Goal: Task Accomplishment & Management: Complete application form

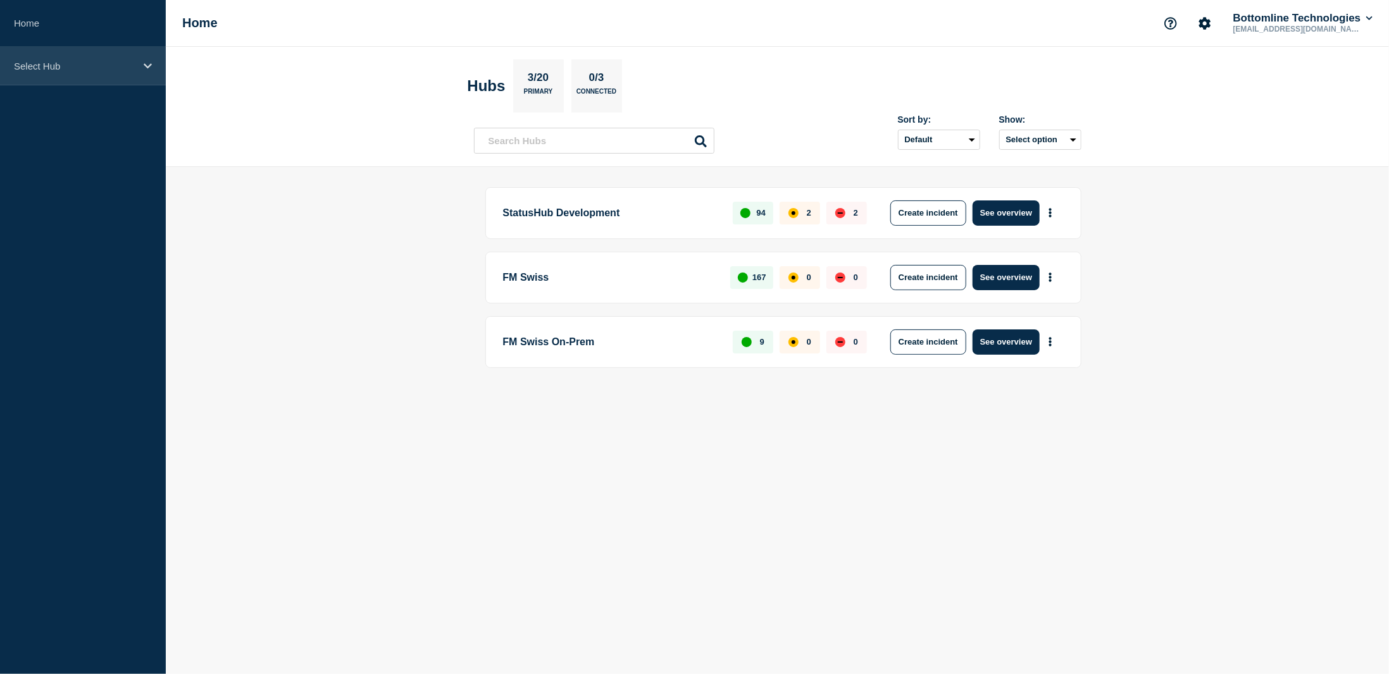
click at [144, 63] on icon at bounding box center [148, 65] width 8 height 9
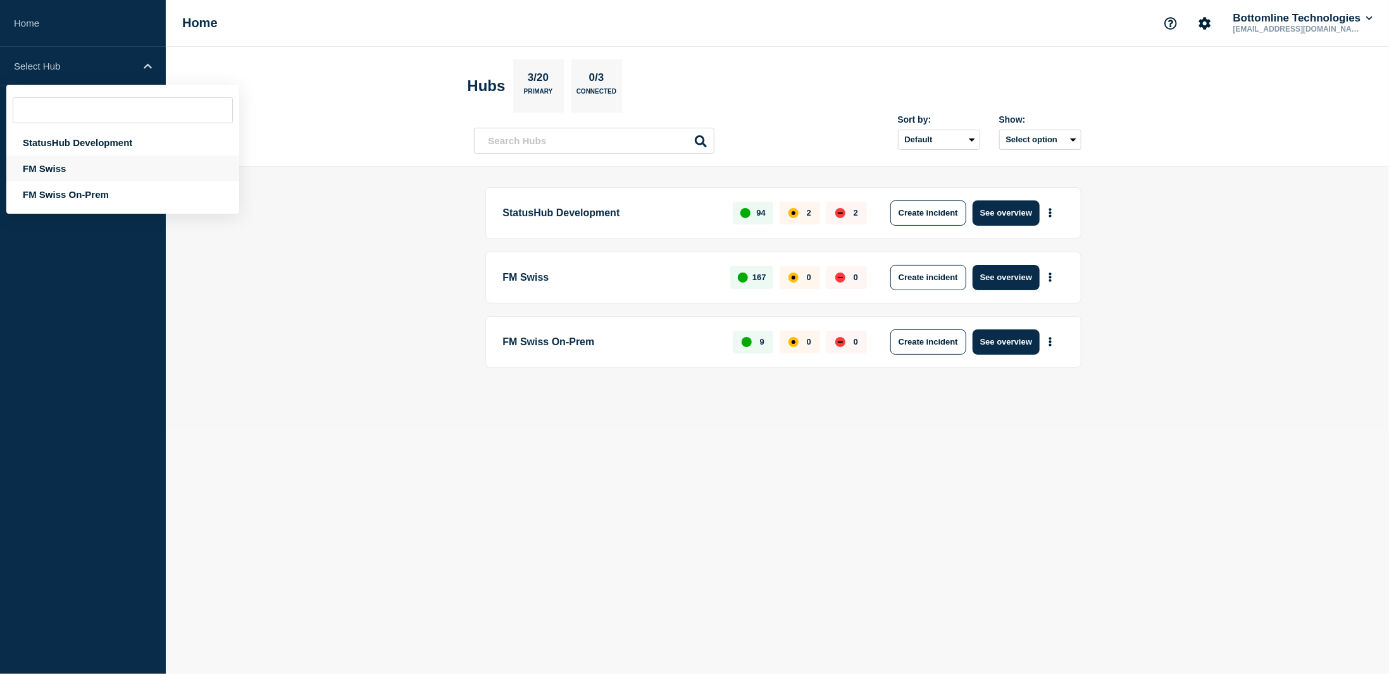
click at [87, 169] on div "FM Swiss" at bounding box center [122, 169] width 233 height 26
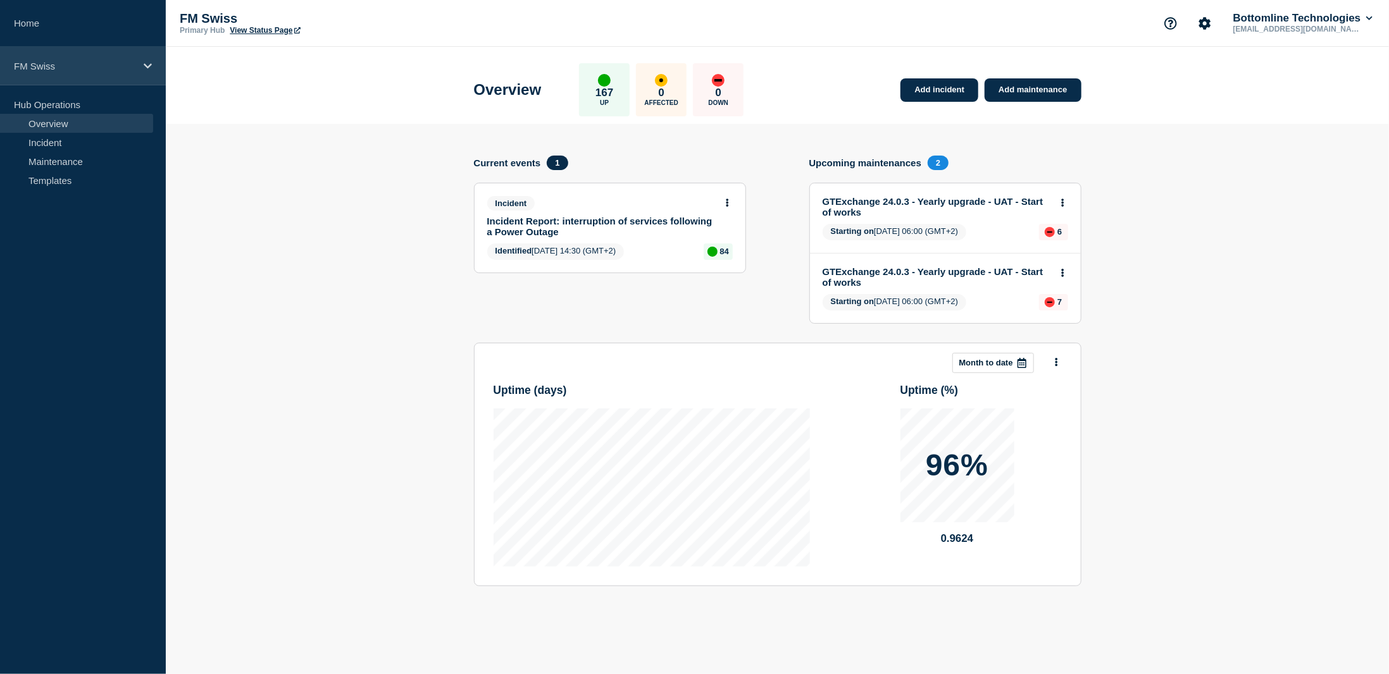
click at [147, 66] on icon at bounding box center [148, 65] width 8 height 9
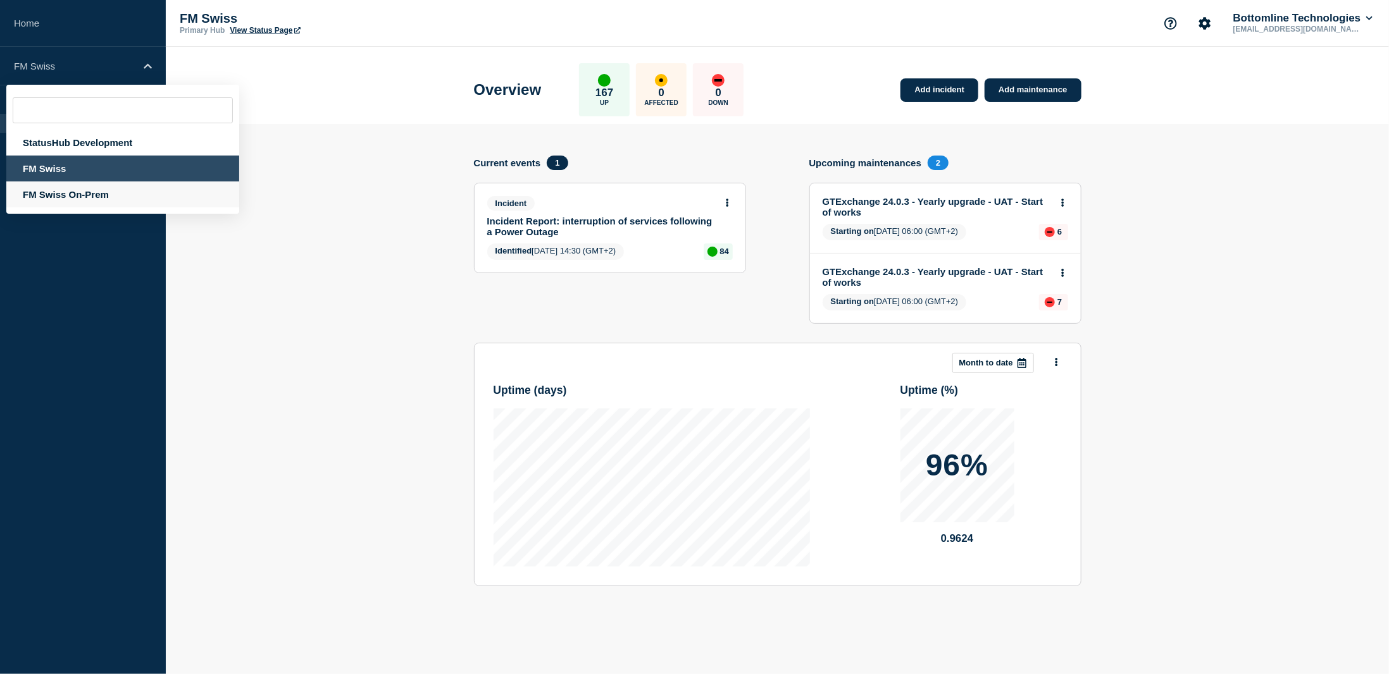
click at [74, 201] on div "FM Swiss On-Prem" at bounding box center [122, 195] width 233 height 26
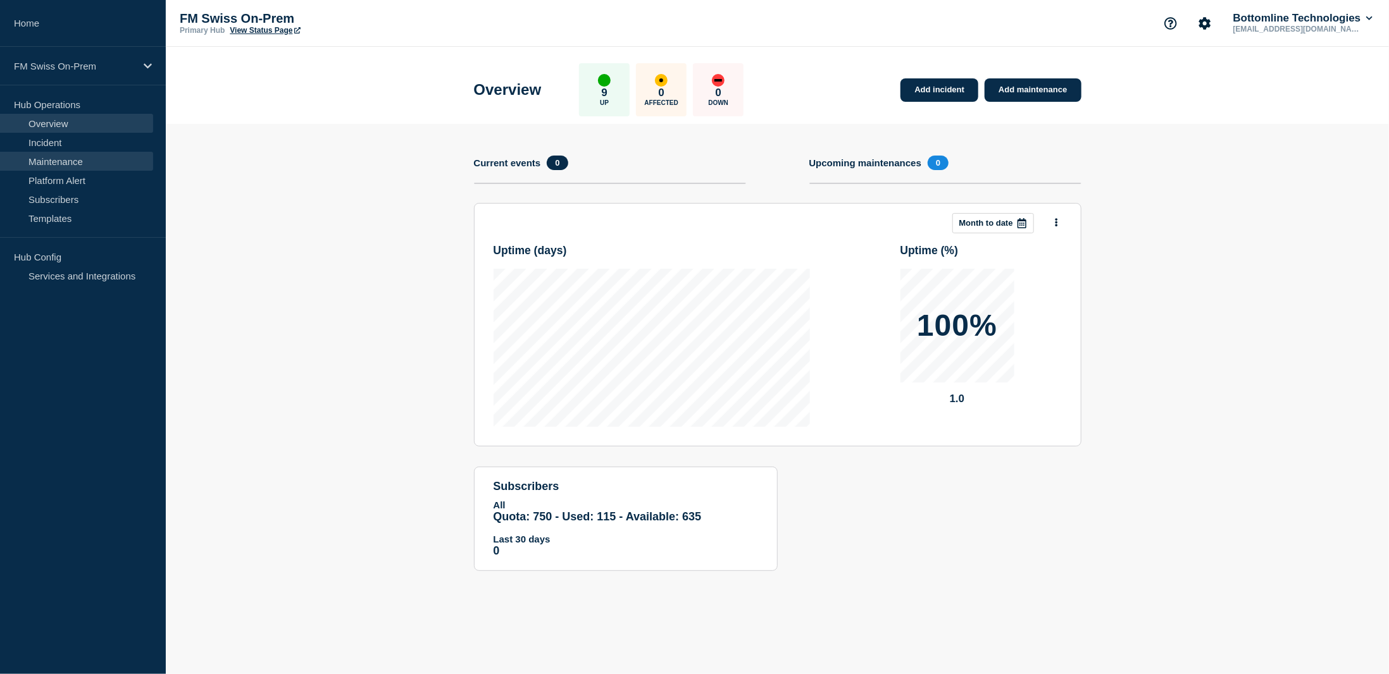
click at [70, 161] on link "Maintenance" at bounding box center [76, 161] width 153 height 19
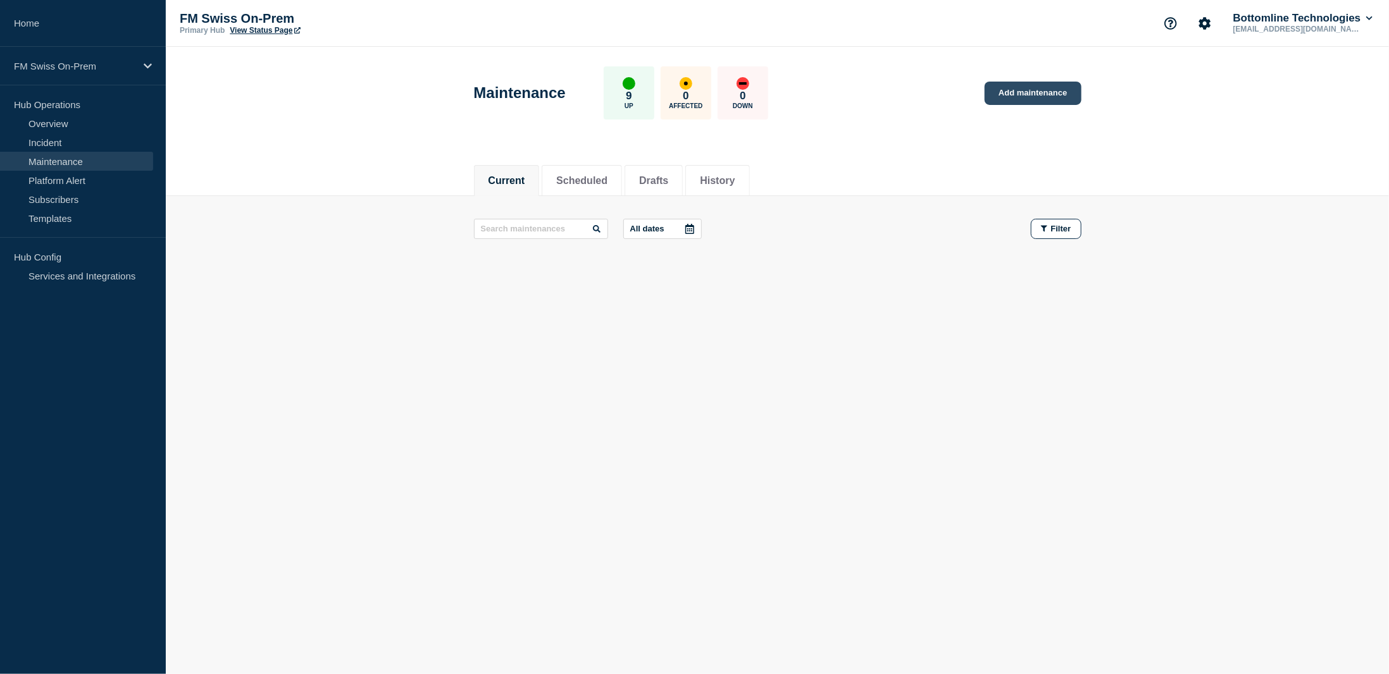
click at [1006, 94] on link "Add maintenance" at bounding box center [1033, 93] width 96 height 23
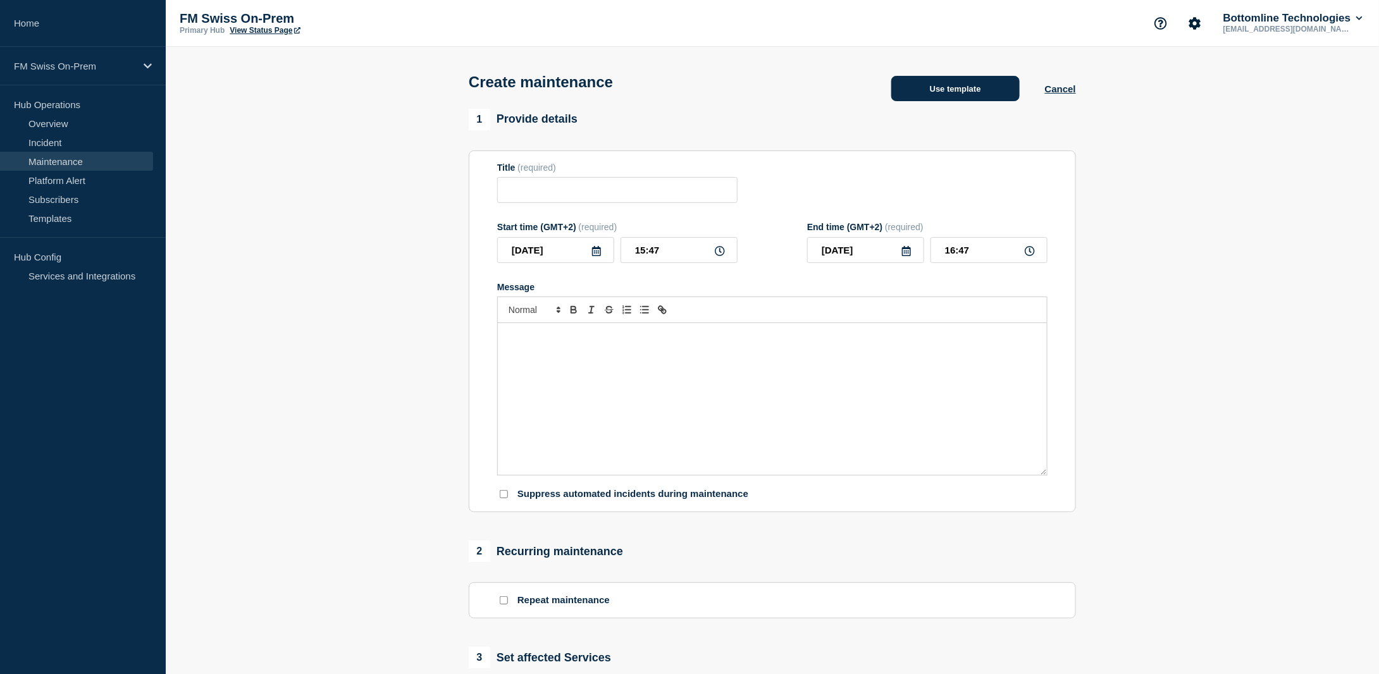
click at [968, 89] on button "Use template" at bounding box center [956, 88] width 128 height 25
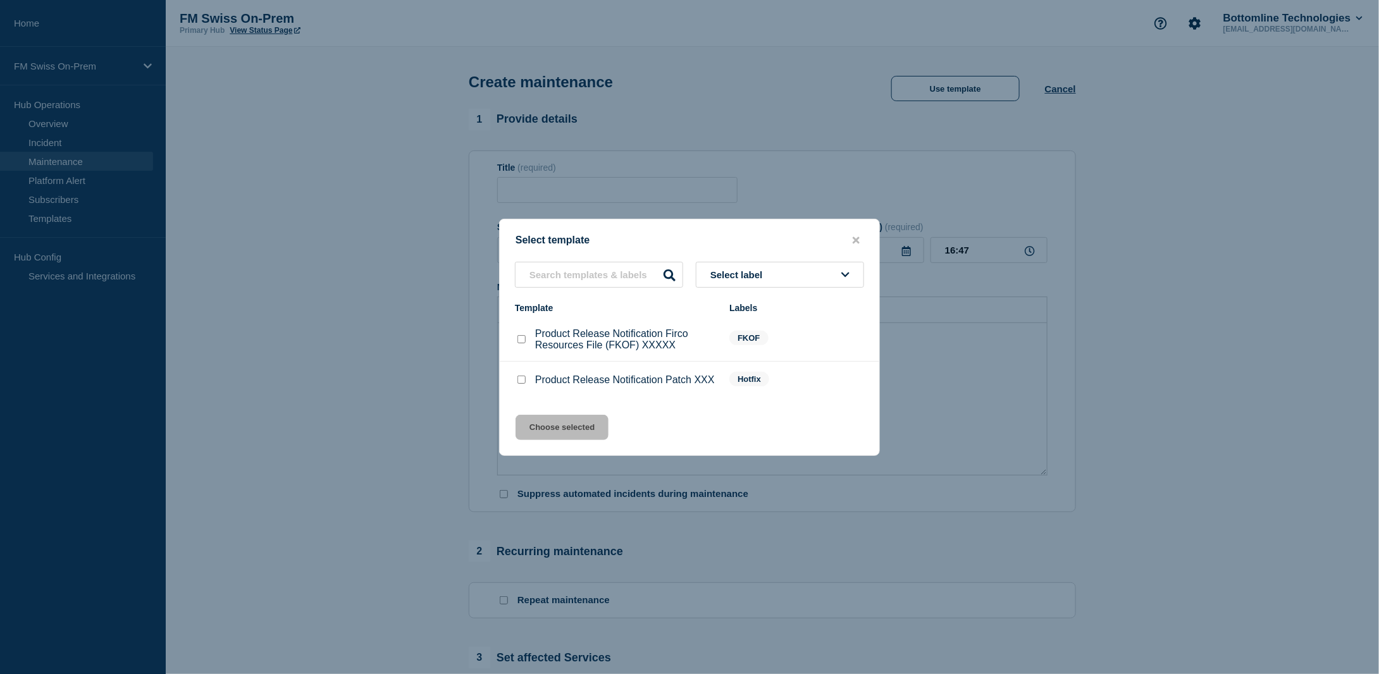
click at [368, 109] on div at bounding box center [689, 337] width 1379 height 674
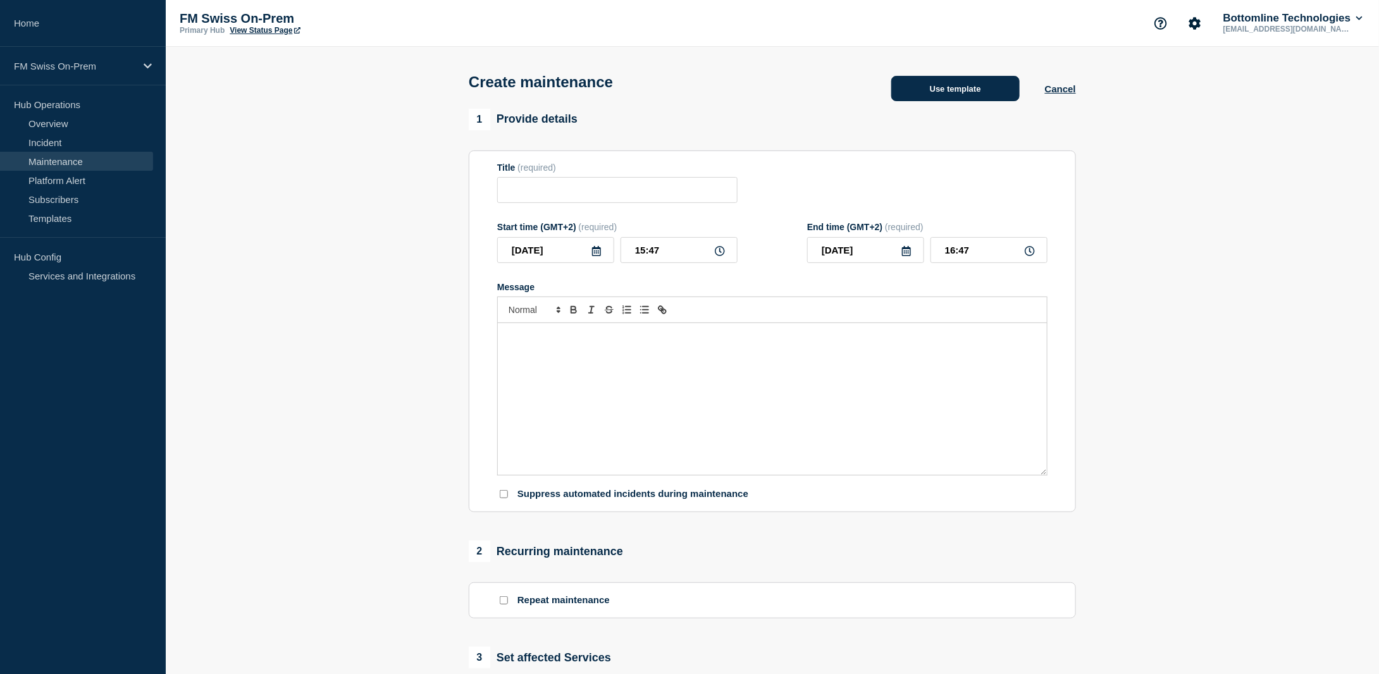
click at [945, 93] on button "Use template" at bounding box center [956, 88] width 128 height 25
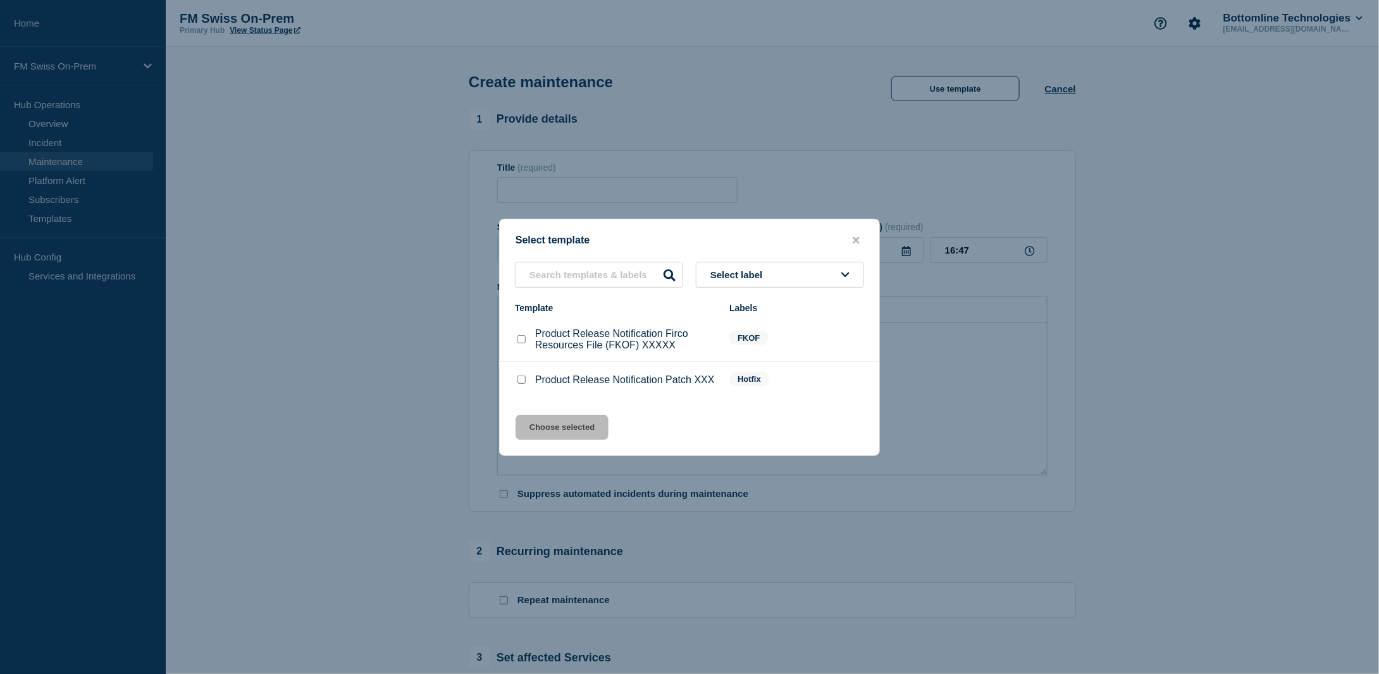
click at [523, 383] on input "Product Release Notification Patch XXX checkbox" at bounding box center [522, 380] width 8 height 8
checkbox input "true"
click at [566, 432] on button "Choose selected" at bounding box center [562, 427] width 93 height 25
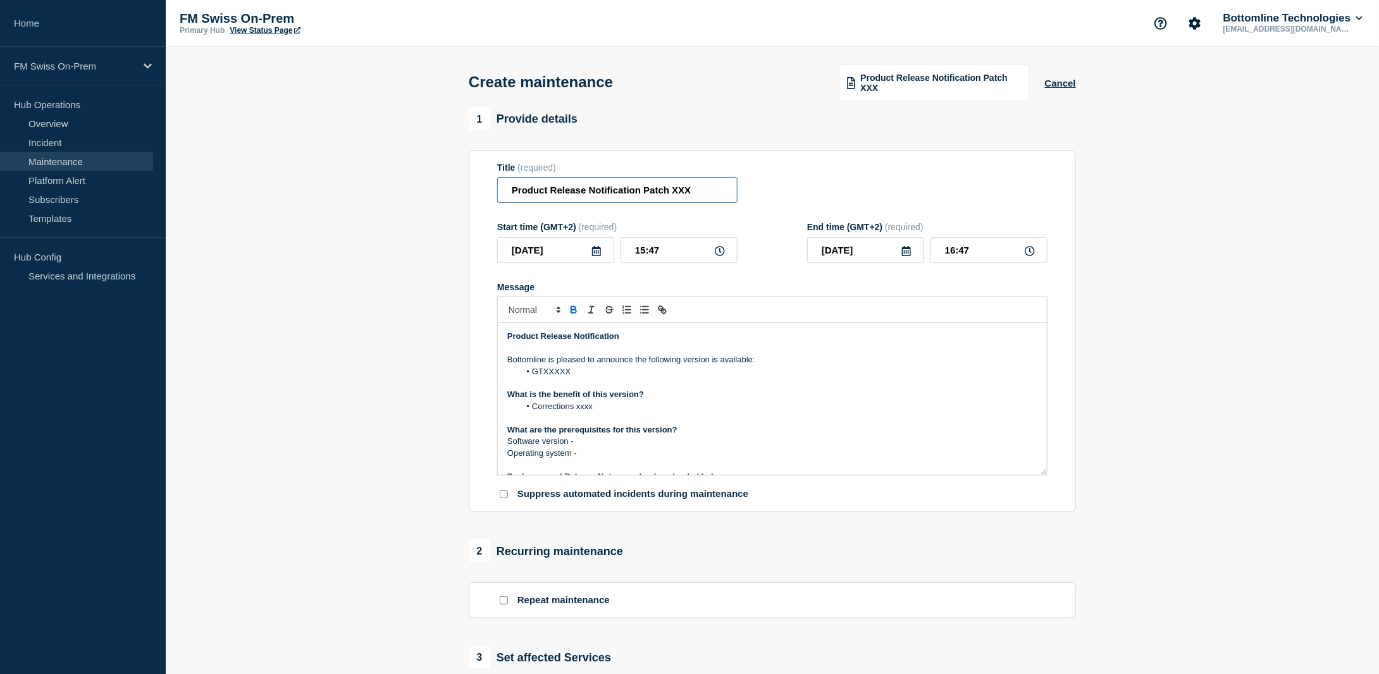
click at [697, 187] on input "Product Release Notification Patch XXX" at bounding box center [617, 190] width 240 height 26
drag, startPoint x: 696, startPoint y: 189, endPoint x: 642, endPoint y: 199, distance: 54.7
click at [642, 199] on input "Product Release Notification Patch XXX" at bounding box center [617, 190] width 240 height 26
paste input "GTData 2025.0.0"
type input "Product Release Notification GTData 2025.0.0"
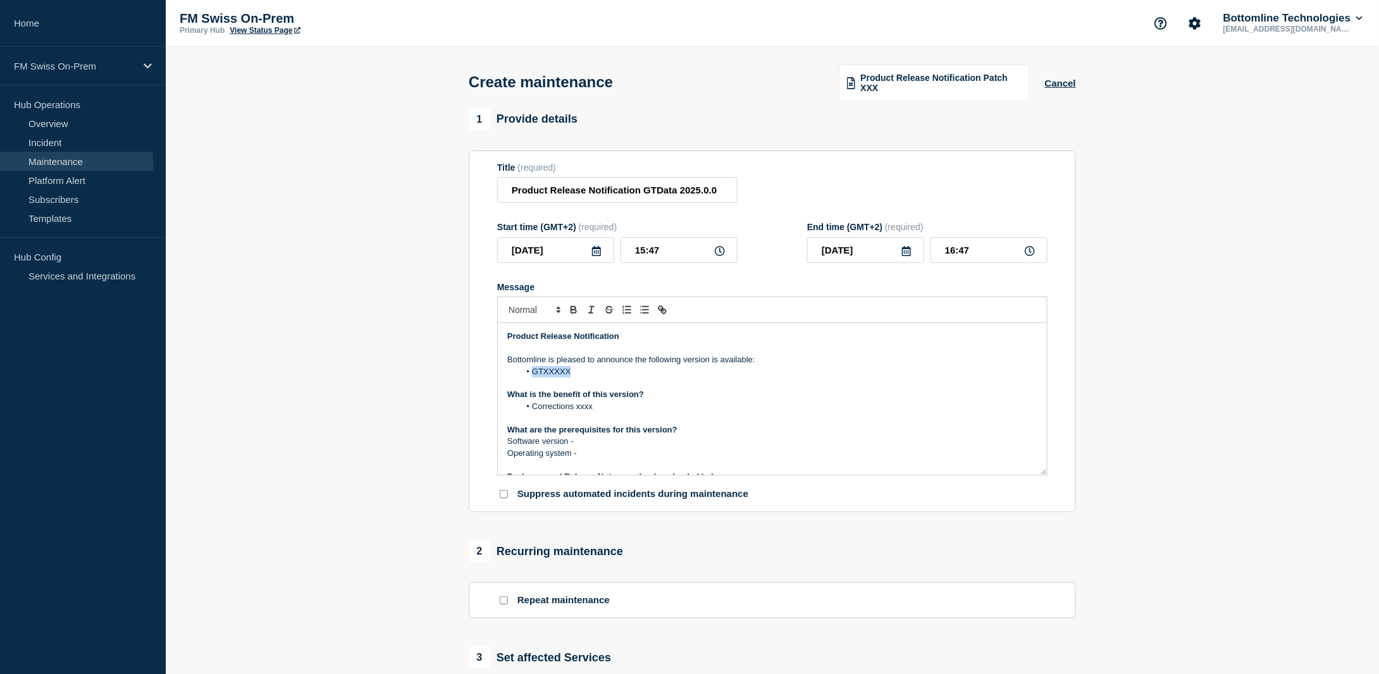
drag, startPoint x: 580, startPoint y: 374, endPoint x: 535, endPoint y: 378, distance: 45.8
click at [534, 378] on li "GTXXXXX" at bounding box center [779, 371] width 518 height 11
drag, startPoint x: 582, startPoint y: 456, endPoint x: 477, endPoint y: 397, distance: 120.4
click at [477, 397] on section "Title (required) Product Release Notification GTData 2025.0.0 Start time (GMT+2…" at bounding box center [772, 332] width 607 height 363
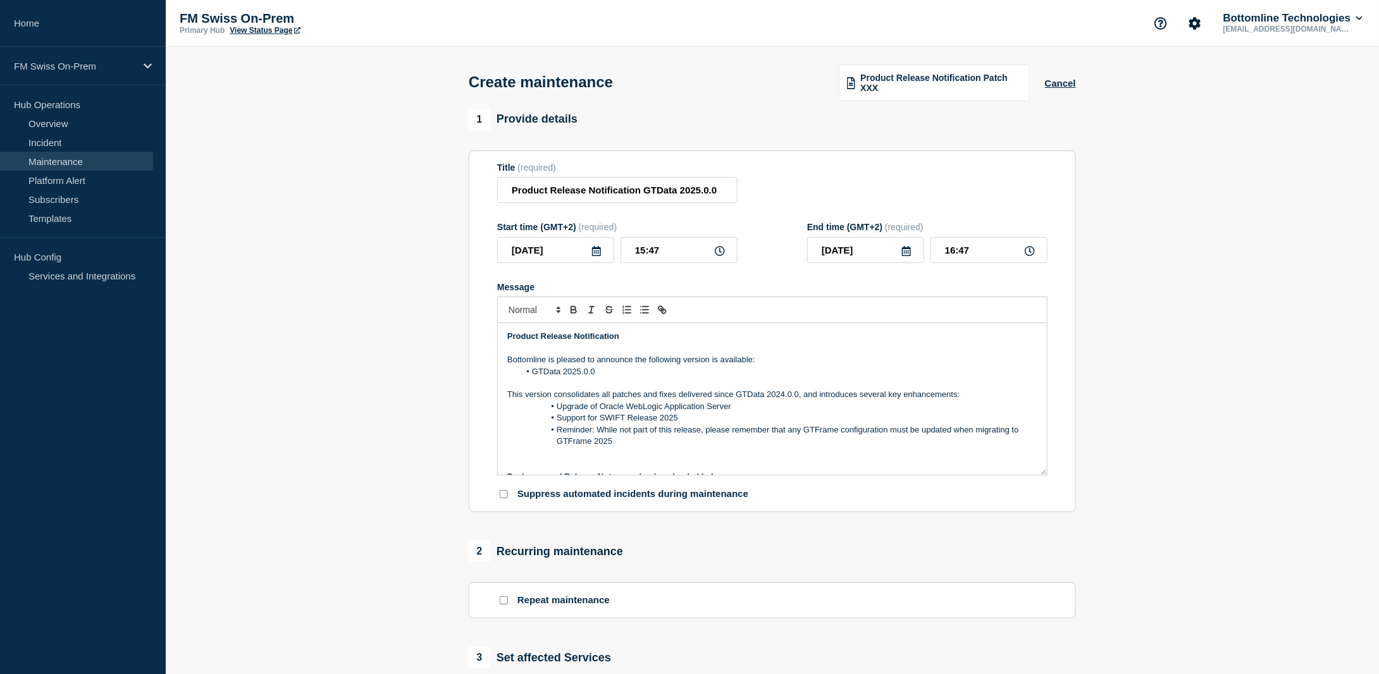
click at [540, 409] on li "Upgrade of Oracle WebLogic Application Server" at bounding box center [779, 406] width 518 height 11
click at [543, 424] on li "Support for SWIFT Release 2025" at bounding box center [779, 418] width 518 height 11
click at [557, 431] on span "Message" at bounding box center [557, 430] width 0 height 11
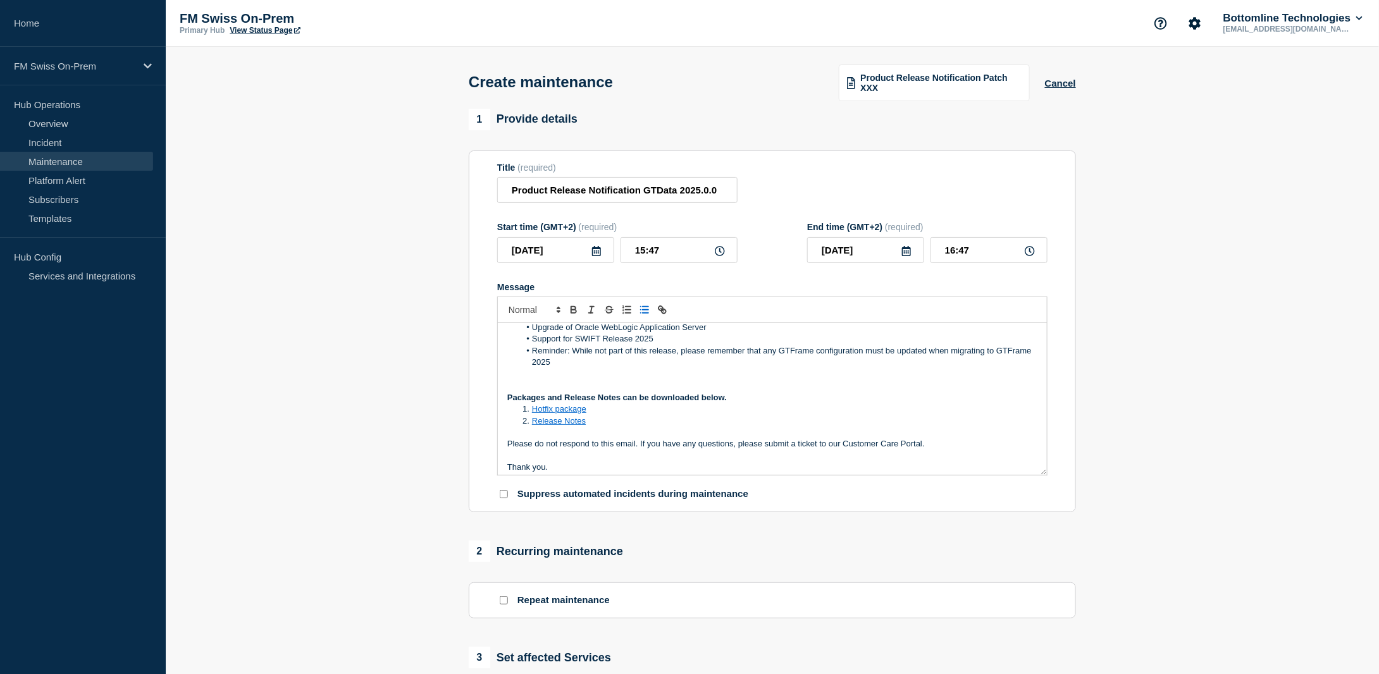
scroll to position [63, 0]
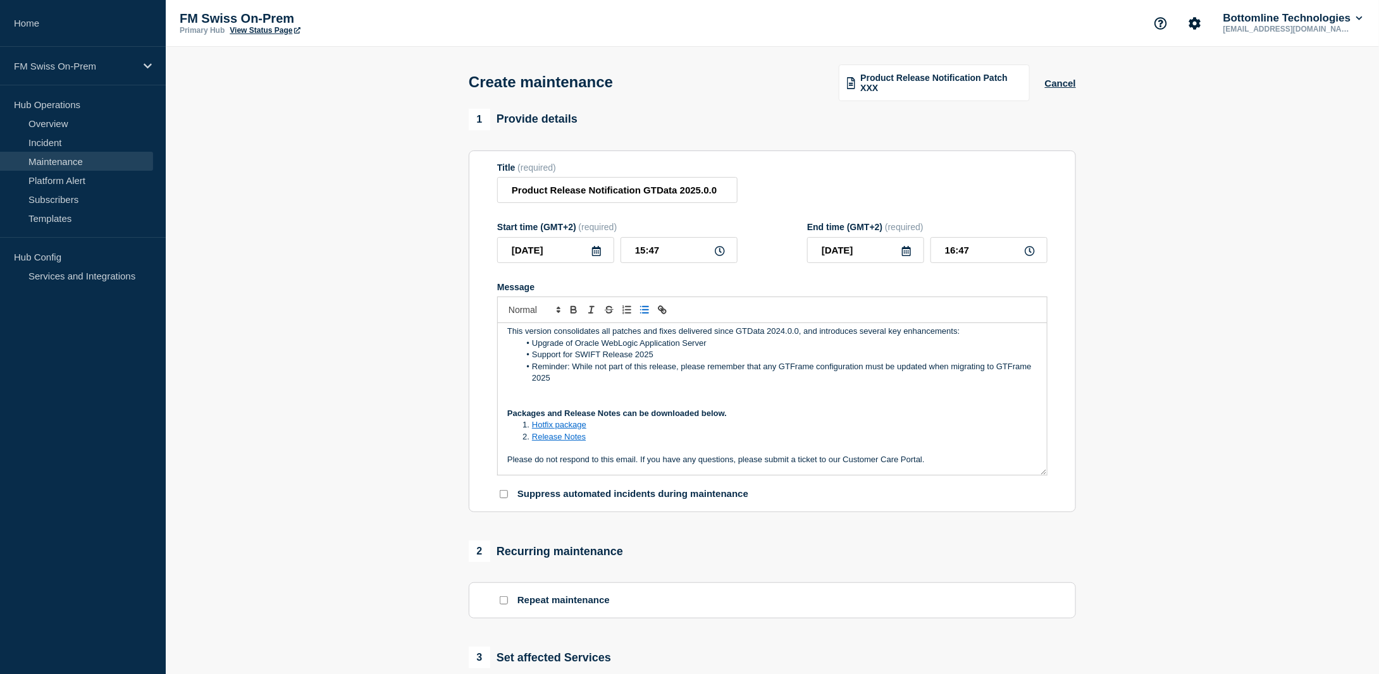
click at [533, 396] on p "Message" at bounding box center [772, 390] width 530 height 11
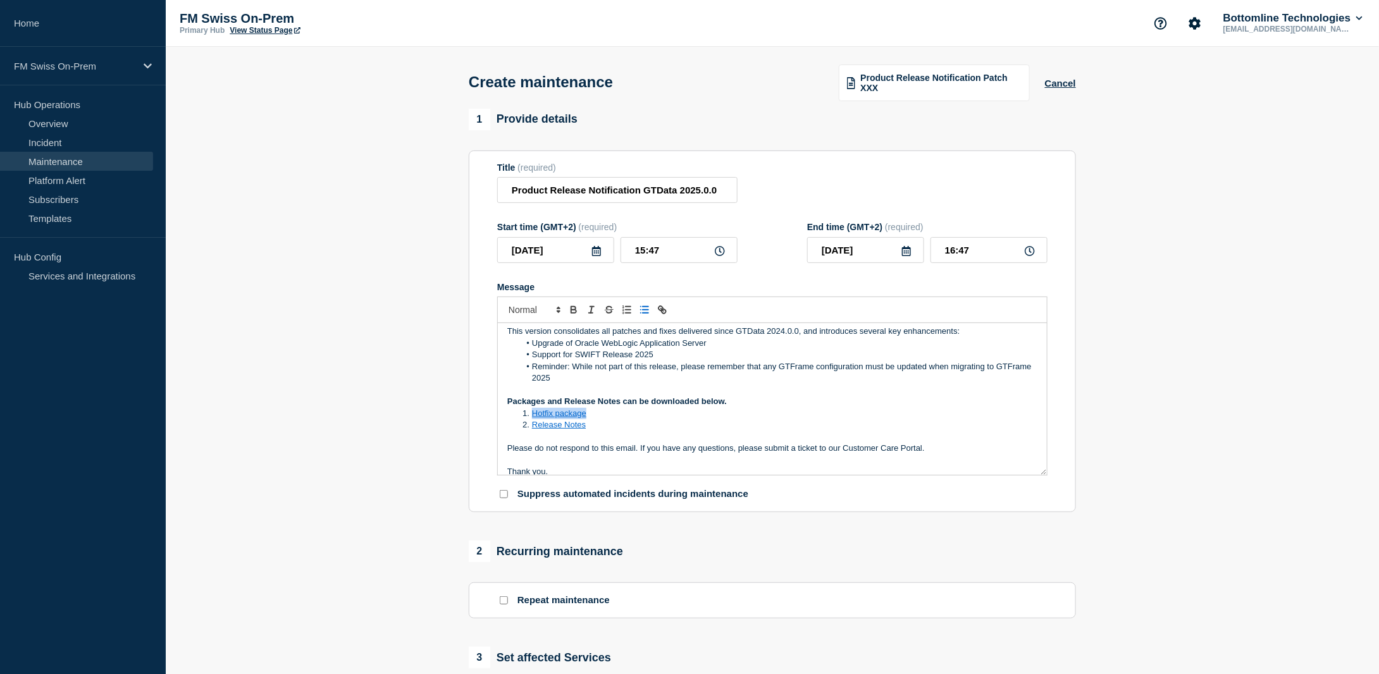
drag, startPoint x: 602, startPoint y: 416, endPoint x: 534, endPoint y: 418, distance: 68.4
click at [534, 418] on li "Hotfix package" at bounding box center [779, 413] width 518 height 11
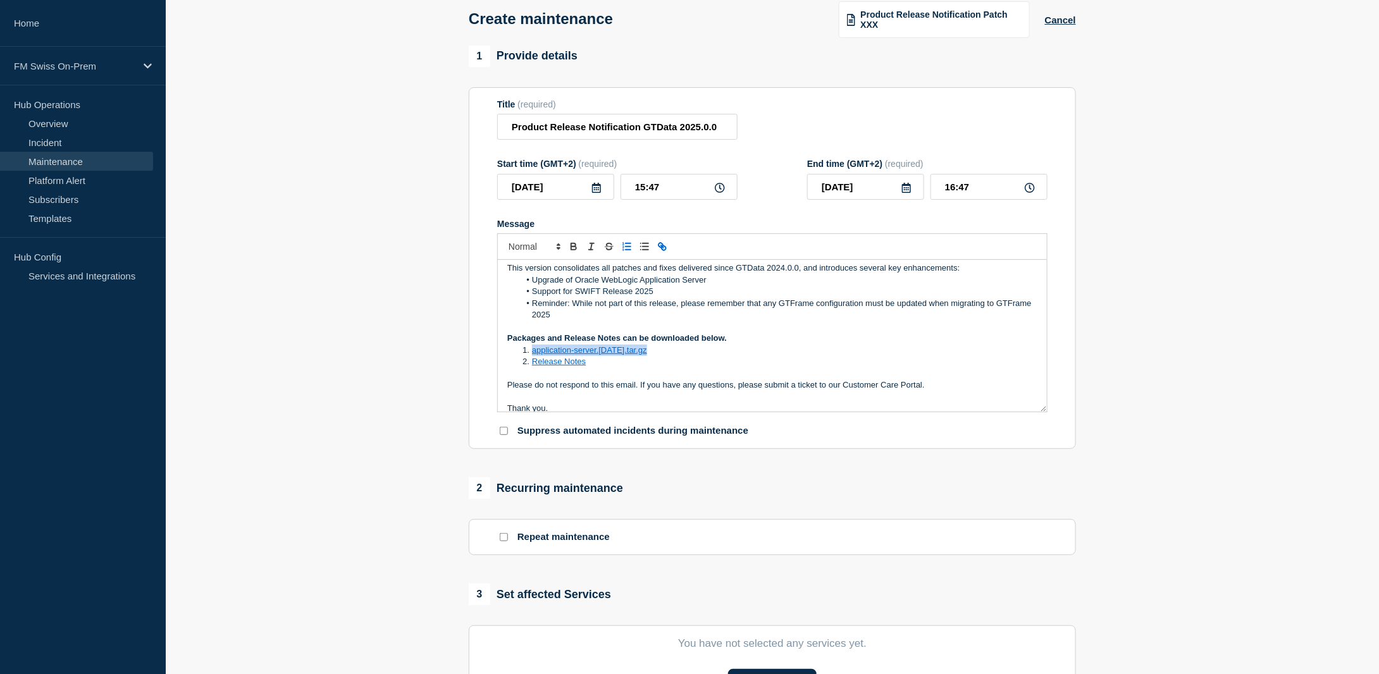
drag, startPoint x: 657, startPoint y: 352, endPoint x: 533, endPoint y: 355, distance: 124.0
click at [533, 355] on li "application-server.1.9.57.tar.gz" at bounding box center [779, 350] width 518 height 11
click at [663, 246] on icon "Toggle link" at bounding box center [662, 246] width 11 height 11
paste input "https://bottomline.thruinc.net/Publishing/Link.aspx?LinkID=37P9M1RUHWZUN"
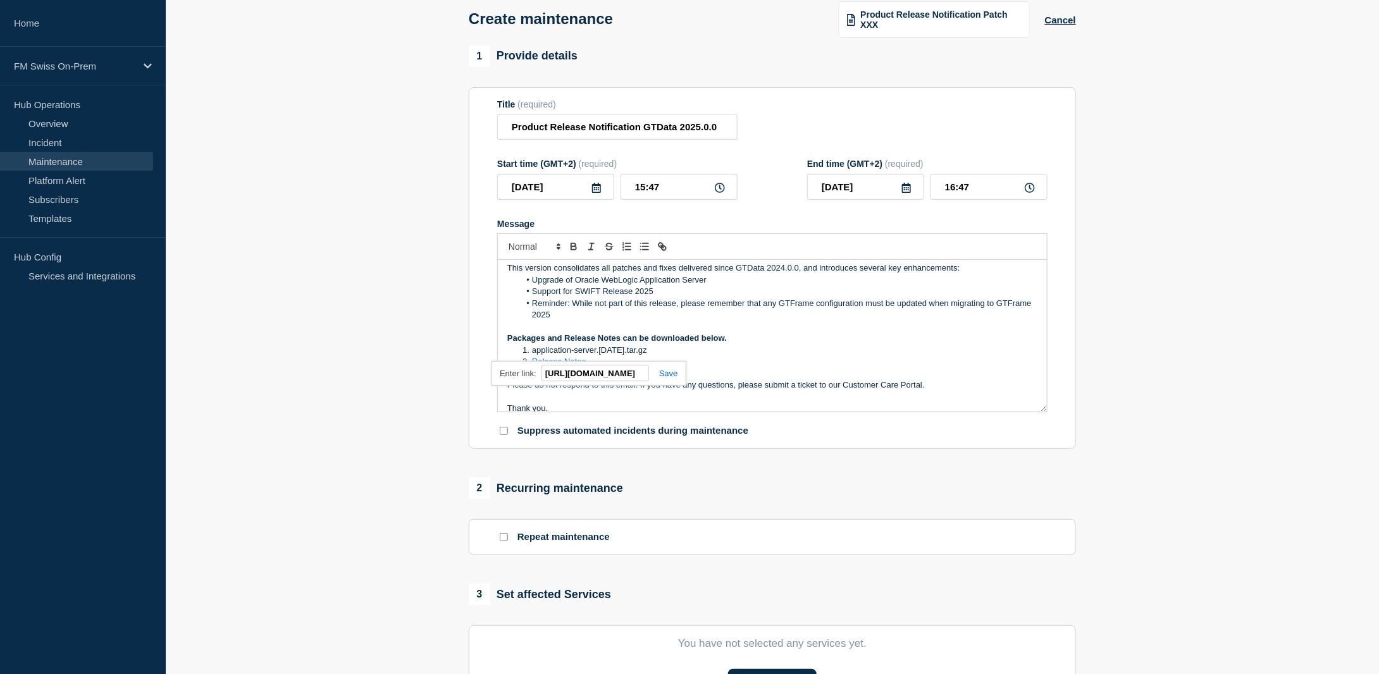
scroll to position [0, 0]
click at [668, 375] on link at bounding box center [663, 373] width 29 height 9
click at [603, 370] on p "Message" at bounding box center [772, 373] width 530 height 11
drag, startPoint x: 595, startPoint y: 363, endPoint x: 533, endPoint y: 365, distance: 61.4
click at [533, 365] on li "Release Notes" at bounding box center [779, 361] width 518 height 11
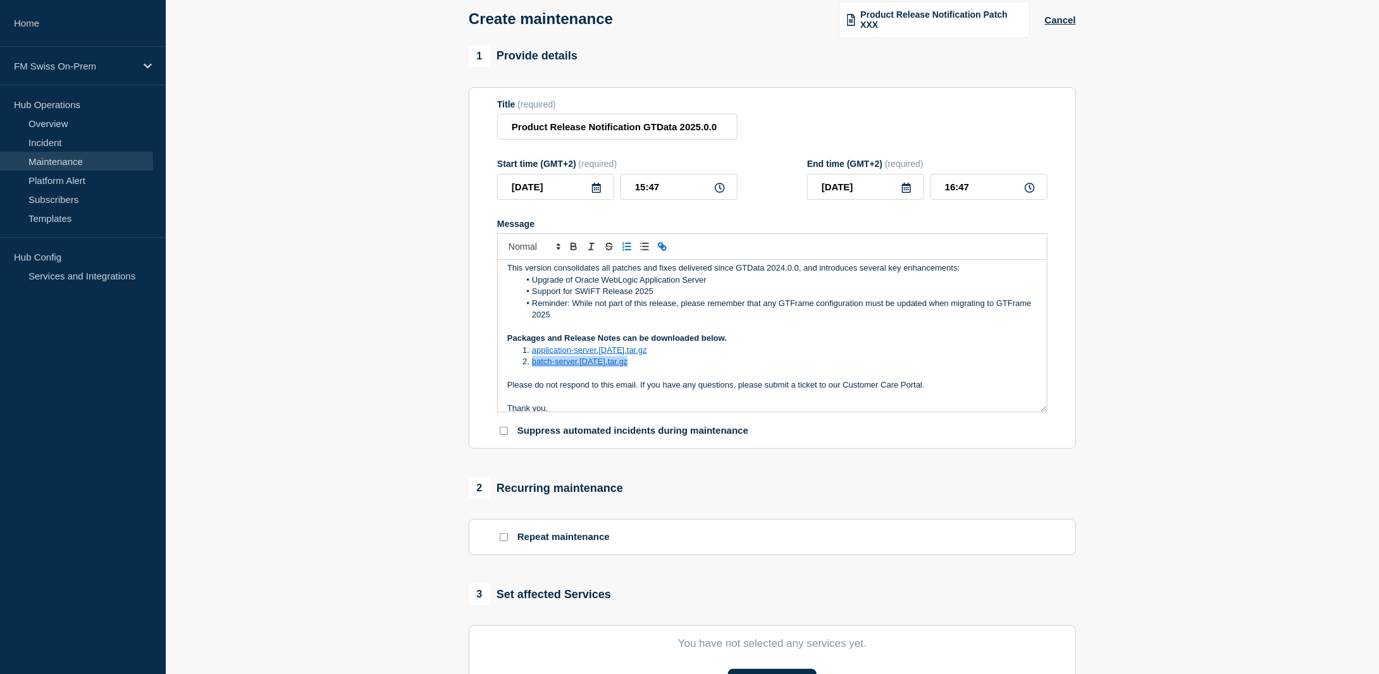
drag, startPoint x: 634, startPoint y: 366, endPoint x: 533, endPoint y: 365, distance: 101.2
click at [533, 365] on li "batch-server.1.9.57.tar.gz" at bounding box center [779, 361] width 518 height 11
click at [662, 249] on icon "Toggle link" at bounding box center [664, 248] width 4 height 4
paste input "https://bottomline.thruinc.net/Publishing/Link.aspx?LinkID=3SO7WGDNP9YD6"
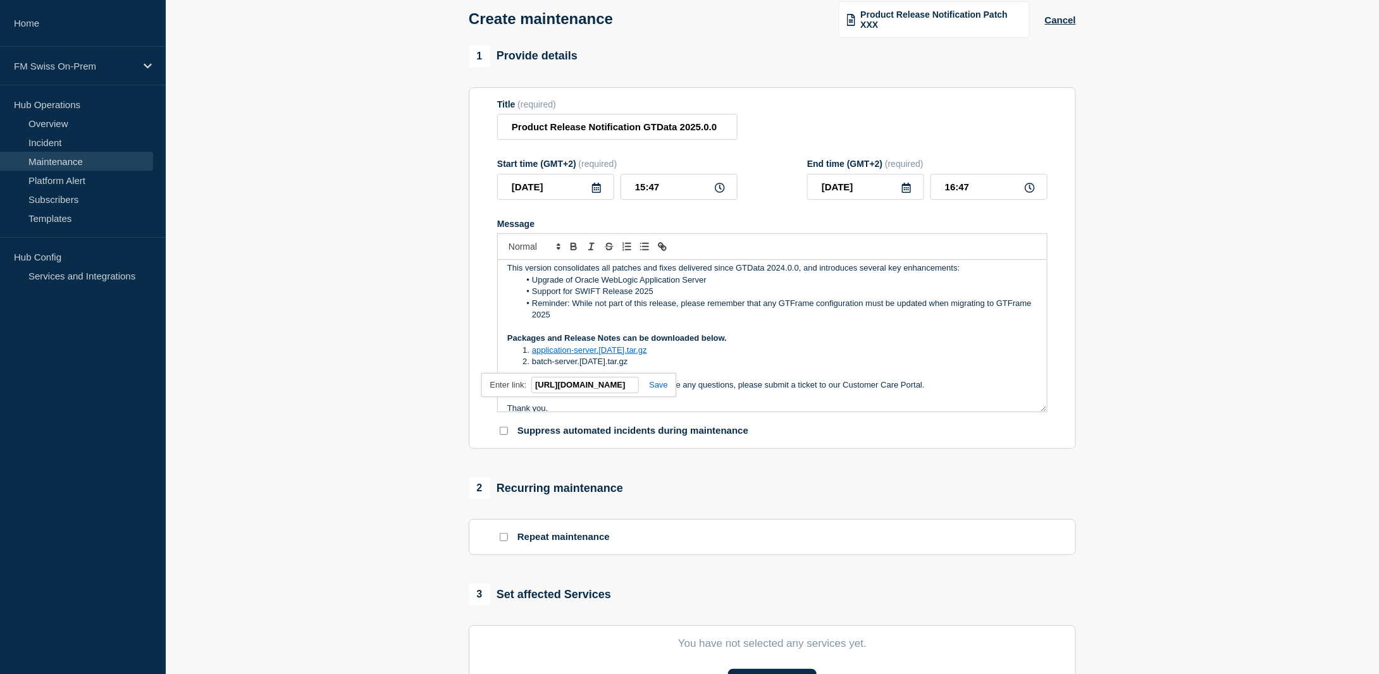
click at [661, 385] on link at bounding box center [653, 384] width 29 height 9
click at [646, 368] on li "batch-server.1.9.57.tar.gz" at bounding box center [779, 361] width 518 height 11
drag, startPoint x: 626, startPoint y: 373, endPoint x: 532, endPoint y: 378, distance: 93.8
click at [532, 378] on li "export-table.1.9.57.tar.gz" at bounding box center [779, 373] width 518 height 11
click at [663, 248] on line "Toggle link" at bounding box center [662, 246] width 3 height 3
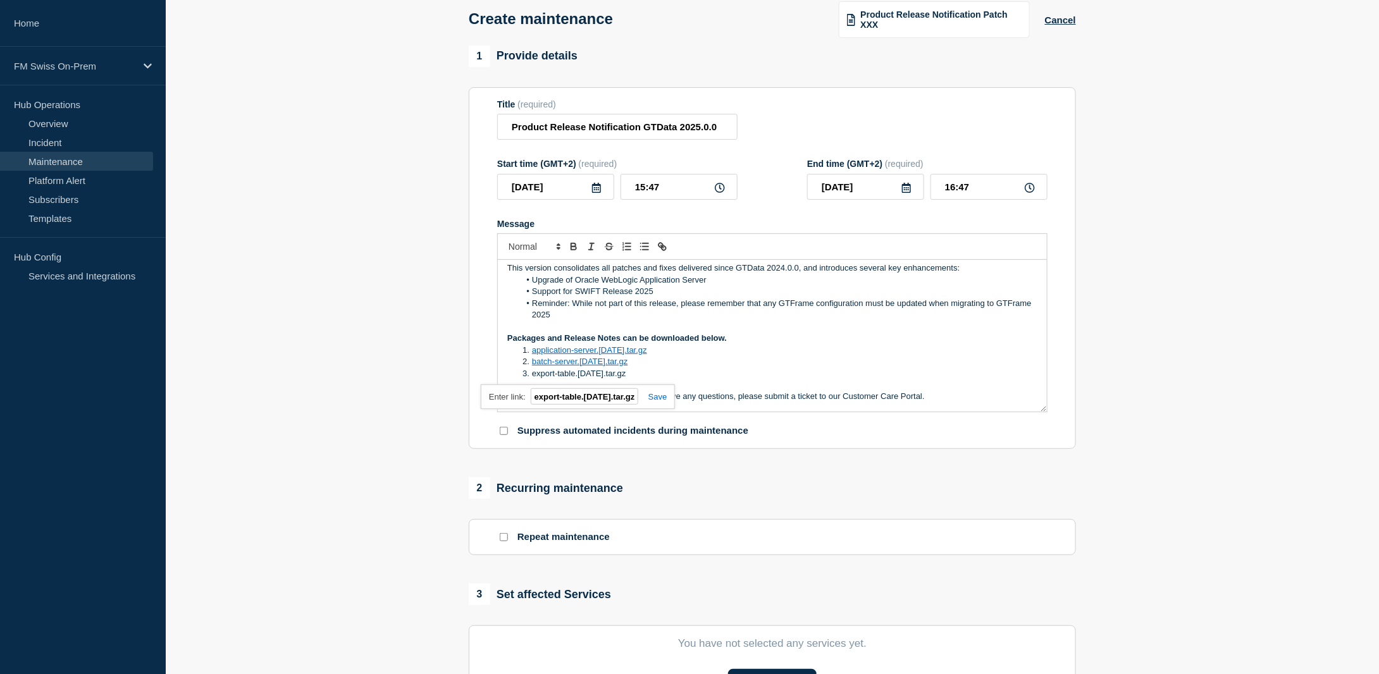
paste input "https://bottomline.thruinc.net/Publishing/Link.aspx?LinkID=0L7SBXI0E8ZWT"
click at [656, 397] on link at bounding box center [652, 396] width 29 height 9
click at [651, 378] on li "export-table.1.9.57.tar.gz" at bounding box center [779, 373] width 518 height 11
drag, startPoint x: 742, startPoint y: 387, endPoint x: 532, endPoint y: 393, distance: 209.5
click at [532, 391] on li "fmw-domain-gtdata-template-12.2.1.19.0-linux64.zip" at bounding box center [779, 385] width 518 height 11
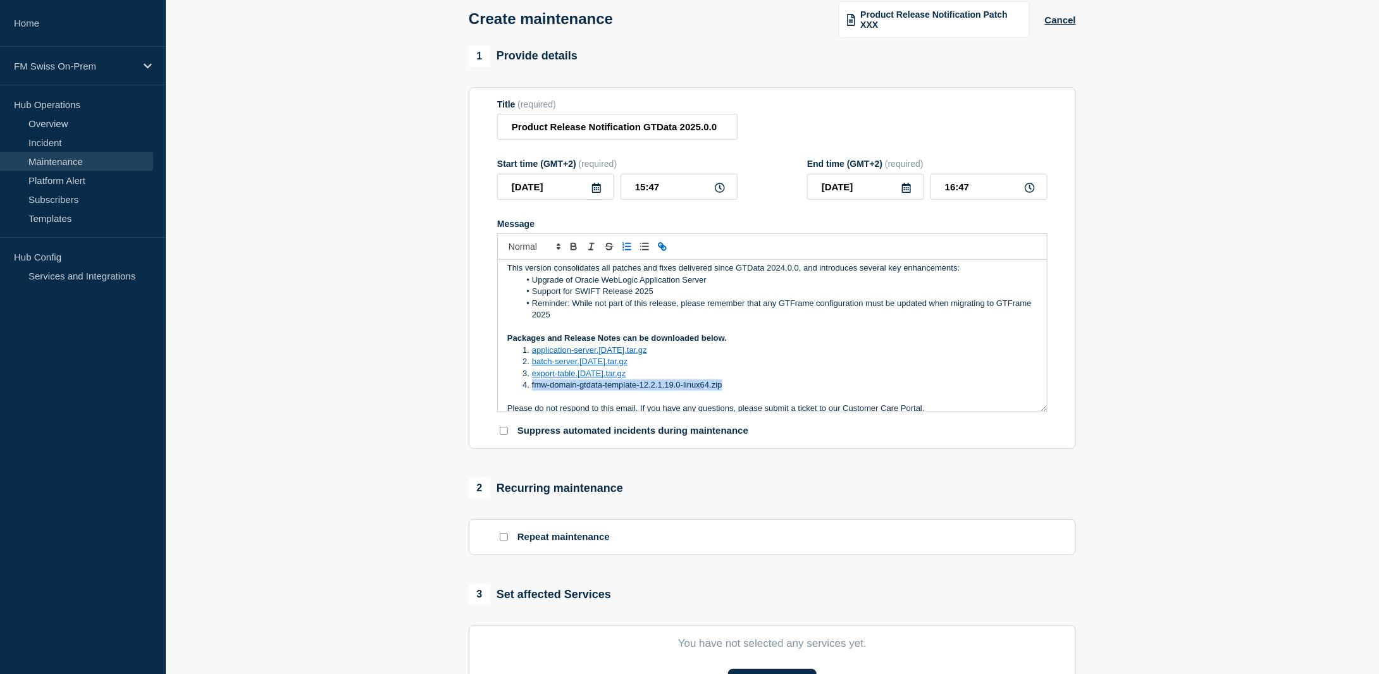
click at [662, 248] on icon "Toggle link" at bounding box center [664, 248] width 4 height 4
paste input "https://bottomline.thruinc.net/Publishing/Link.aspx?LinkID=1J212LF4NOO2E"
click at [706, 411] on link at bounding box center [702, 408] width 29 height 9
click at [735, 387] on li "fmw-domain-gtdata-template-12.2.1.19.0-linux64.zip" at bounding box center [779, 385] width 518 height 11
click at [543, 397] on li "Message" at bounding box center [779, 396] width 518 height 11
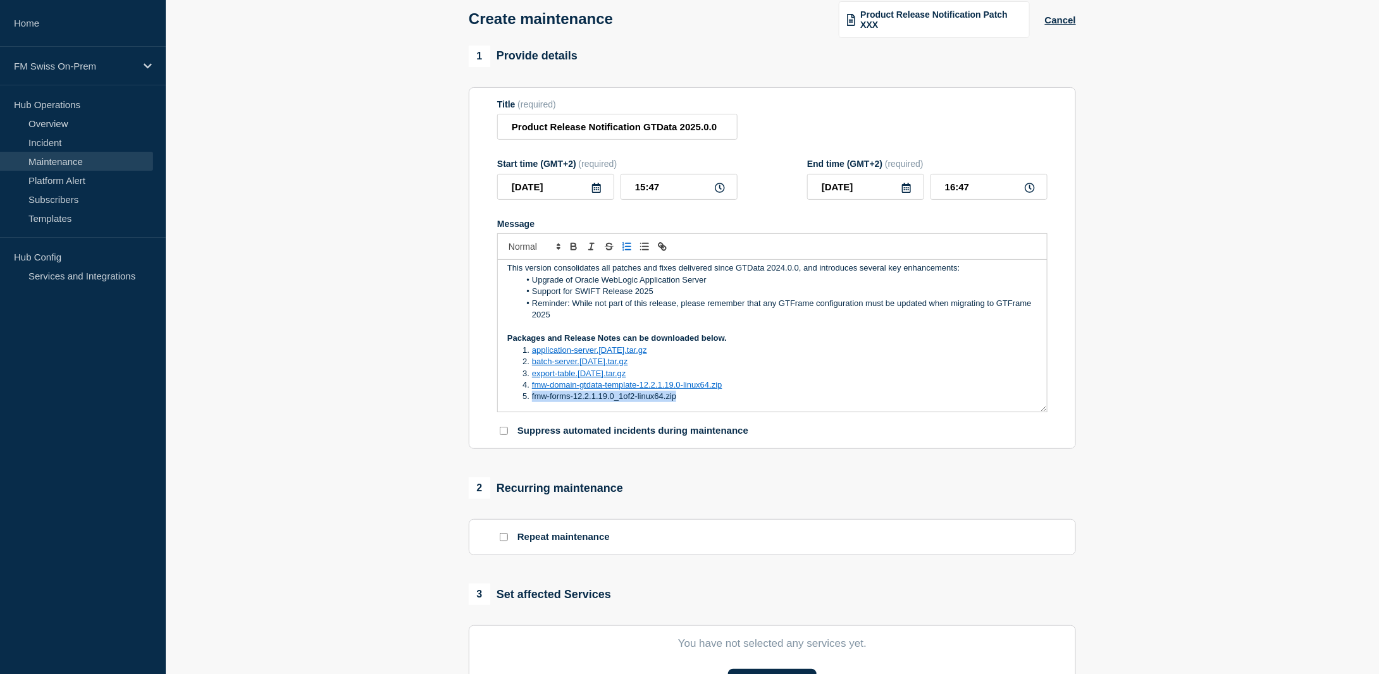
drag, startPoint x: 683, startPoint y: 397, endPoint x: 531, endPoint y: 405, distance: 151.4
click at [531, 405] on div "Product Release Notification Bottomline is pleased to announce the following ve…" at bounding box center [772, 336] width 549 height 152
click at [661, 248] on icon "Toggle link" at bounding box center [662, 246] width 11 height 11
paste input "https://bottomline.thruinc.net/Publishing/Link.aspx?LinkID=0UHG8S5BCHJHQ"
click at [684, 422] on link at bounding box center [679, 420] width 29 height 9
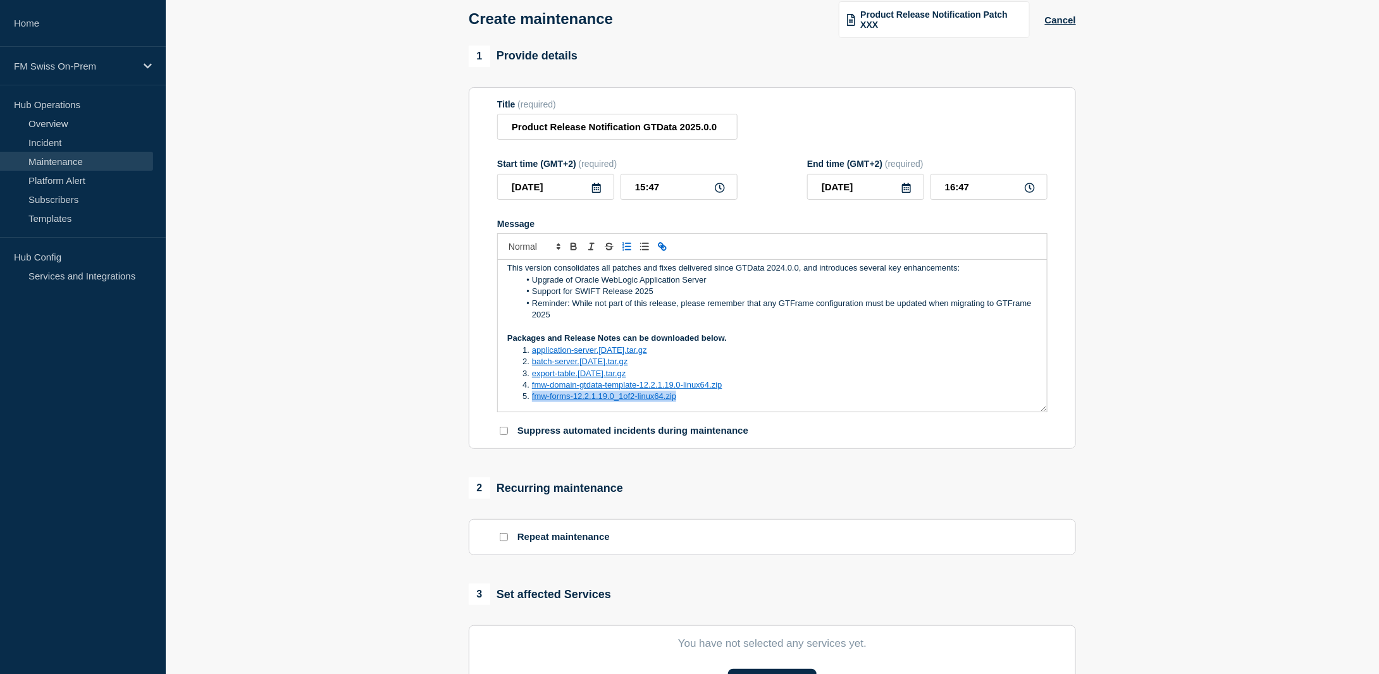
click at [693, 402] on li "fmw-forms-12.2.1.19.0_1of2-linux64.zip" at bounding box center [779, 396] width 518 height 11
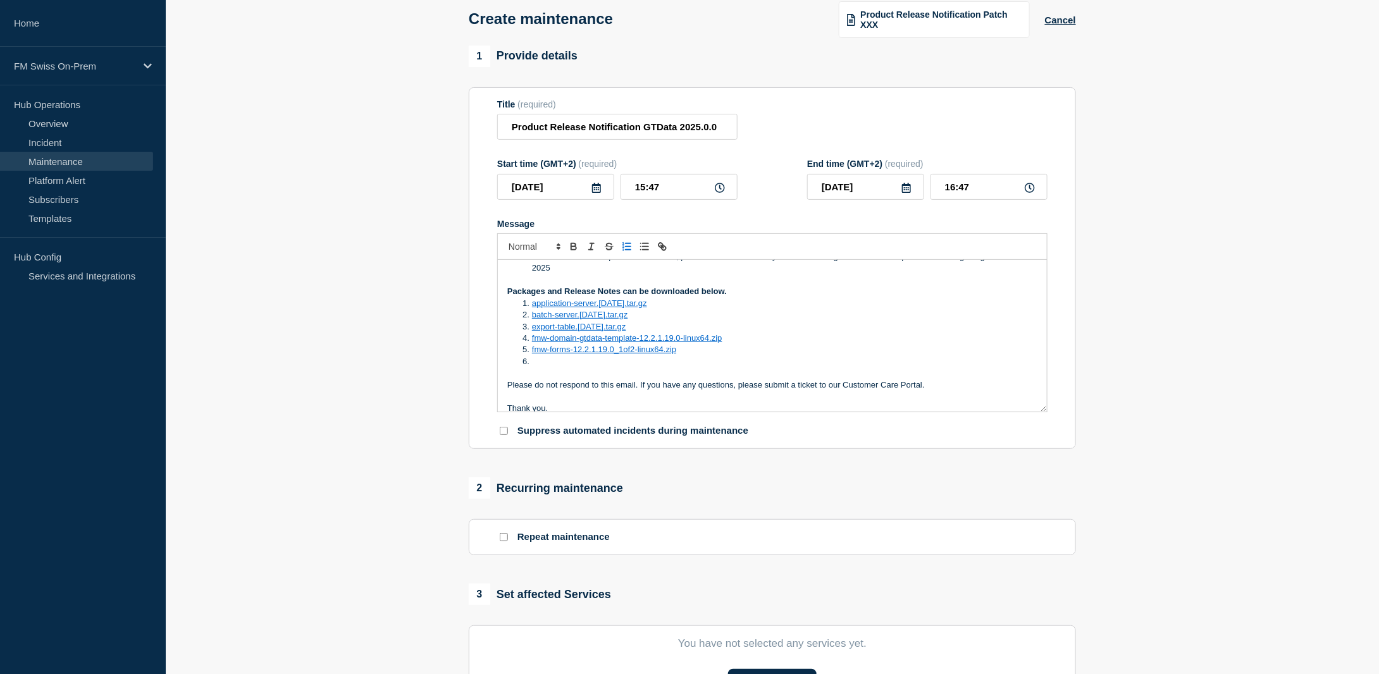
scroll to position [128, 0]
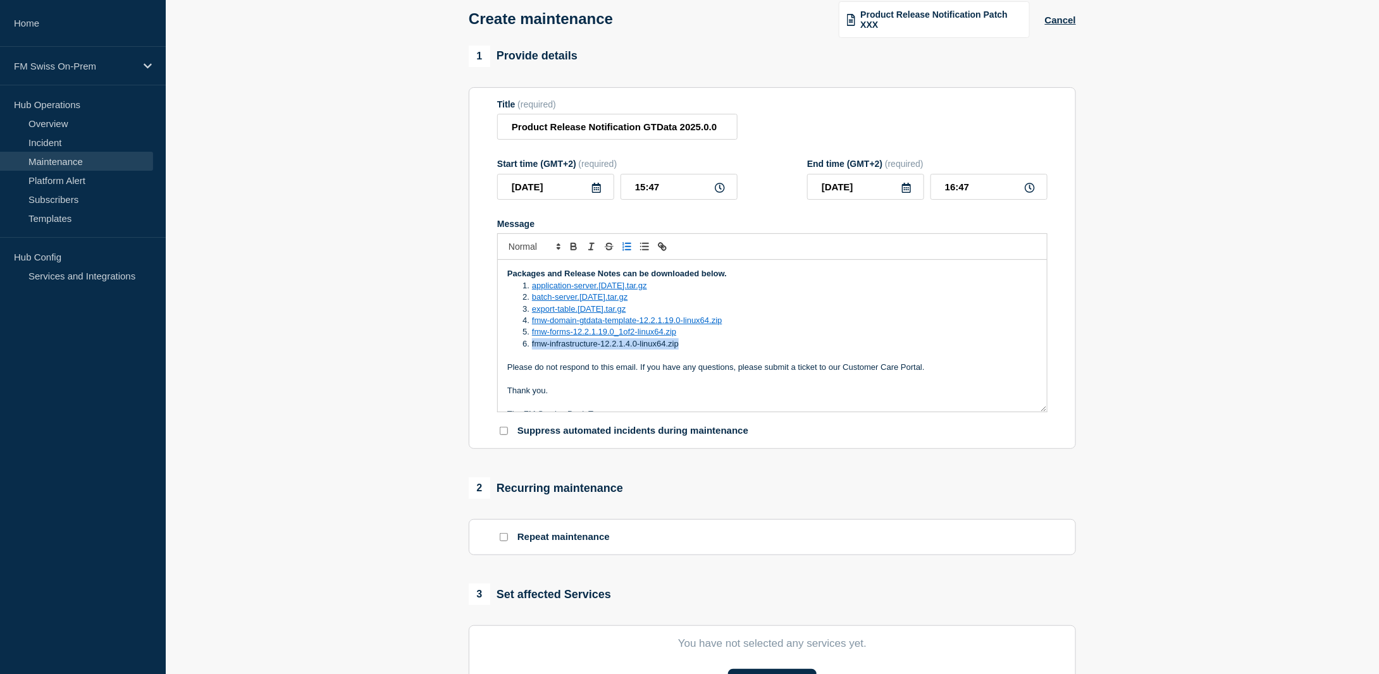
drag, startPoint x: 684, startPoint y: 346, endPoint x: 532, endPoint y: 352, distance: 152.0
click at [532, 350] on li "fmw-infrastructure-12.2.1.4.0-linux64.zip" at bounding box center [779, 344] width 518 height 11
click at [661, 248] on icon "Toggle link" at bounding box center [662, 246] width 11 height 11
paste input "https://bottomline.thruinc.net/Publishing/Link.aspx?LinkID=1AS1UL3TMM2MJ"
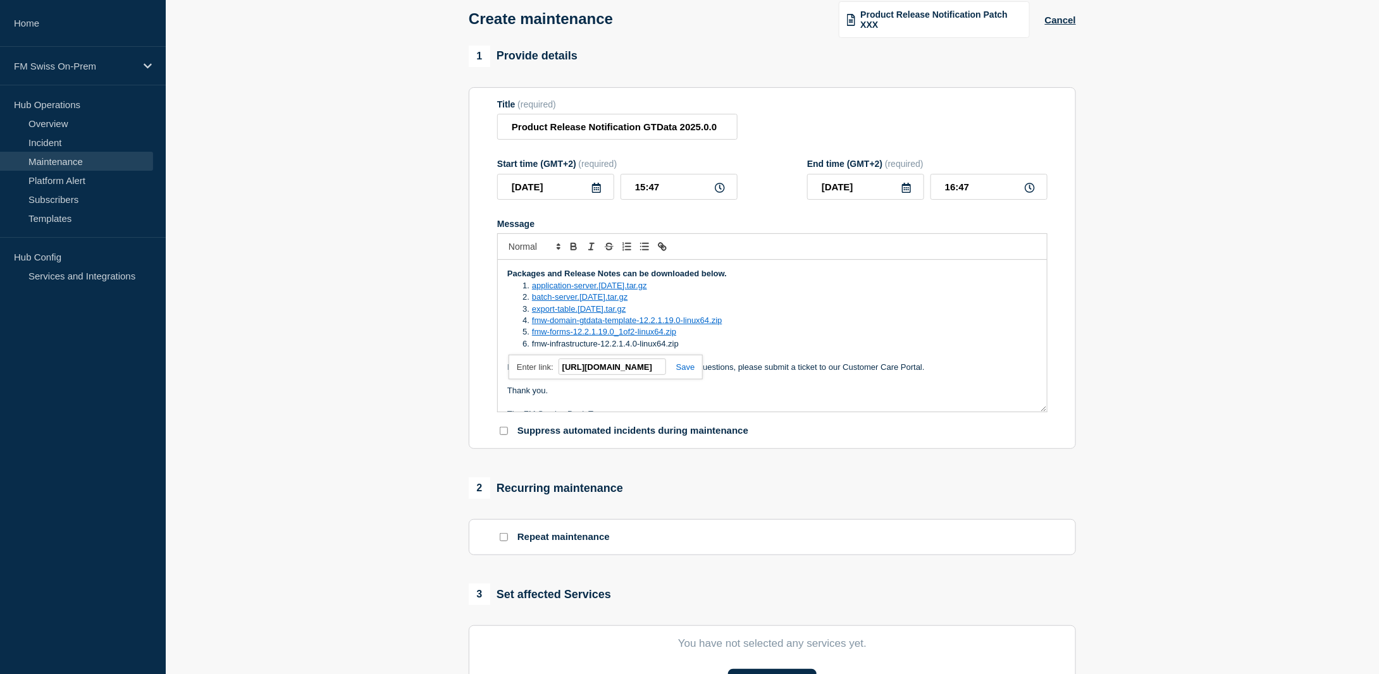
click at [686, 367] on link at bounding box center [680, 367] width 29 height 9
click at [702, 344] on li "fmw-infrastructure-12.2.1.4.0-linux64.zip" at bounding box center [779, 344] width 518 height 11
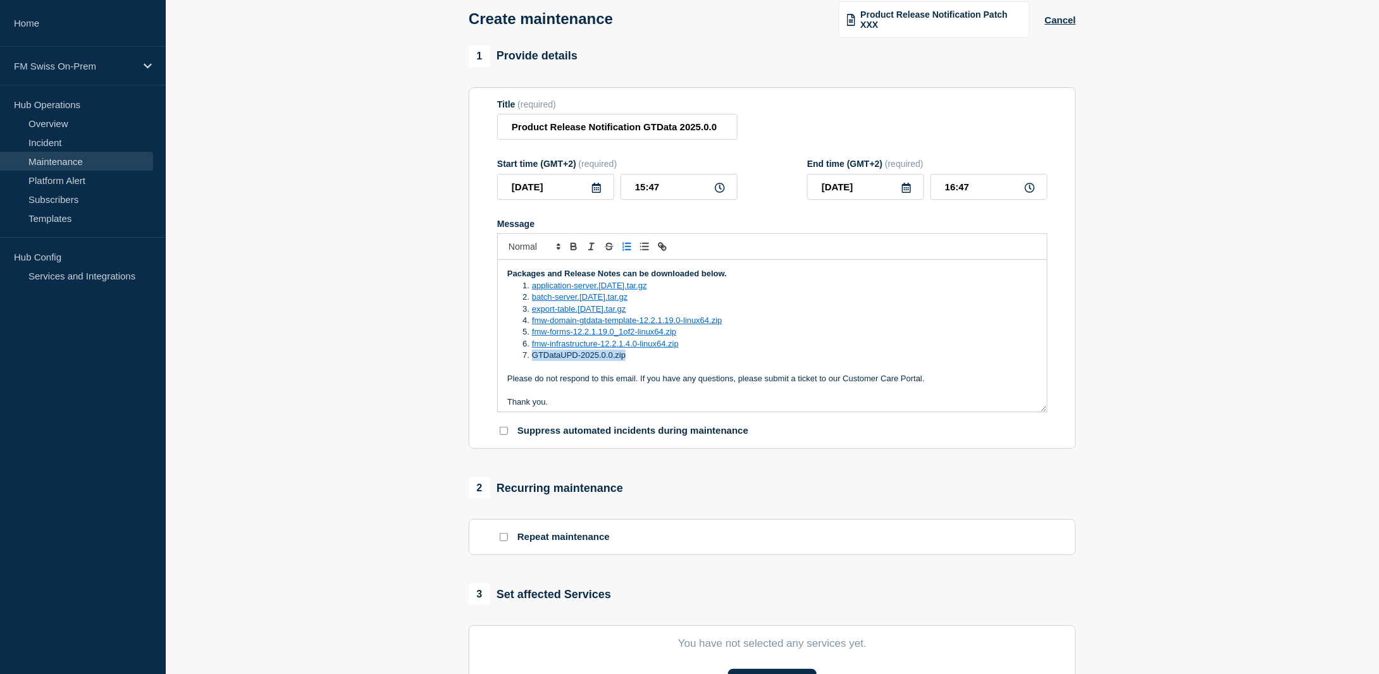
drag, startPoint x: 629, startPoint y: 357, endPoint x: 532, endPoint y: 363, distance: 97.0
click at [532, 361] on li "GTDataUPD-2025.0.0.zip" at bounding box center [779, 355] width 518 height 11
click at [663, 244] on icon "Toggle link" at bounding box center [662, 246] width 11 height 11
paste input "https://bottomline.thruinc.net/Publishing/Link.aspx?LinkID=1N0Q26PWRZF0B"
click at [657, 377] on link at bounding box center [654, 378] width 29 height 9
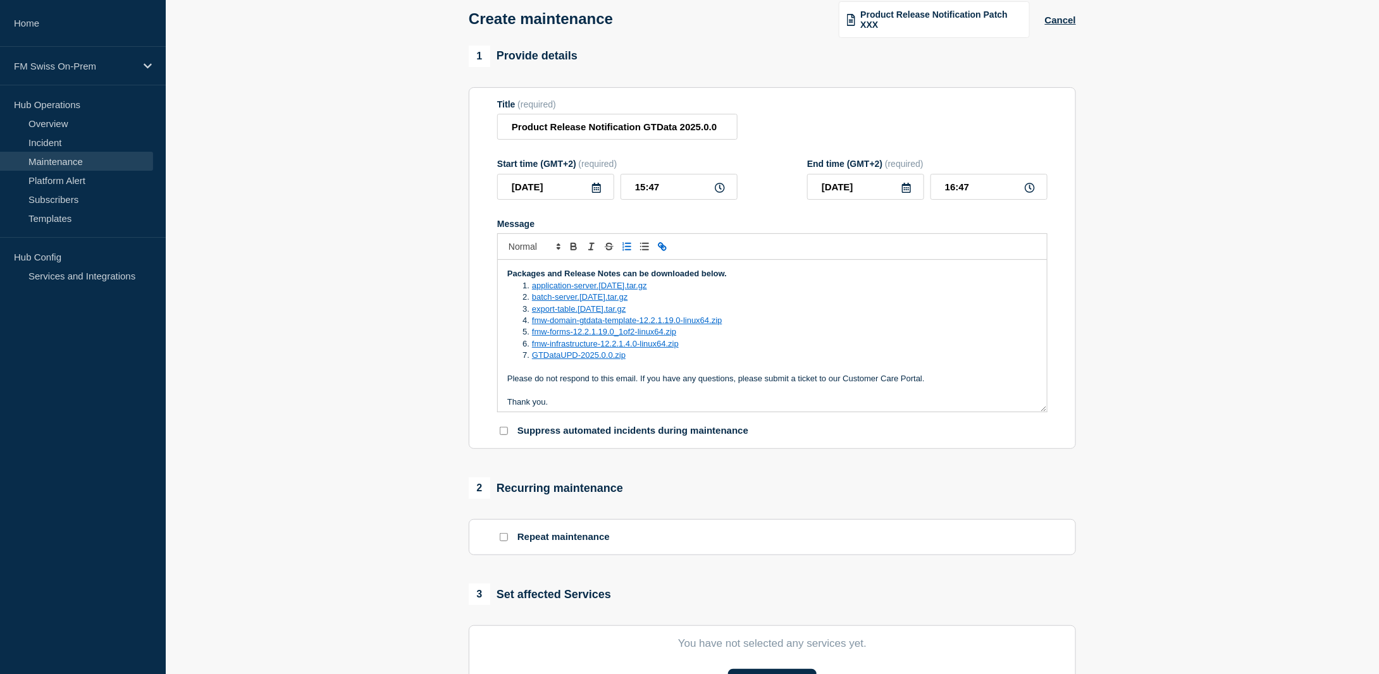
click at [662, 361] on li "GTDataUPD-2025.0.0.zip" at bounding box center [779, 355] width 518 height 11
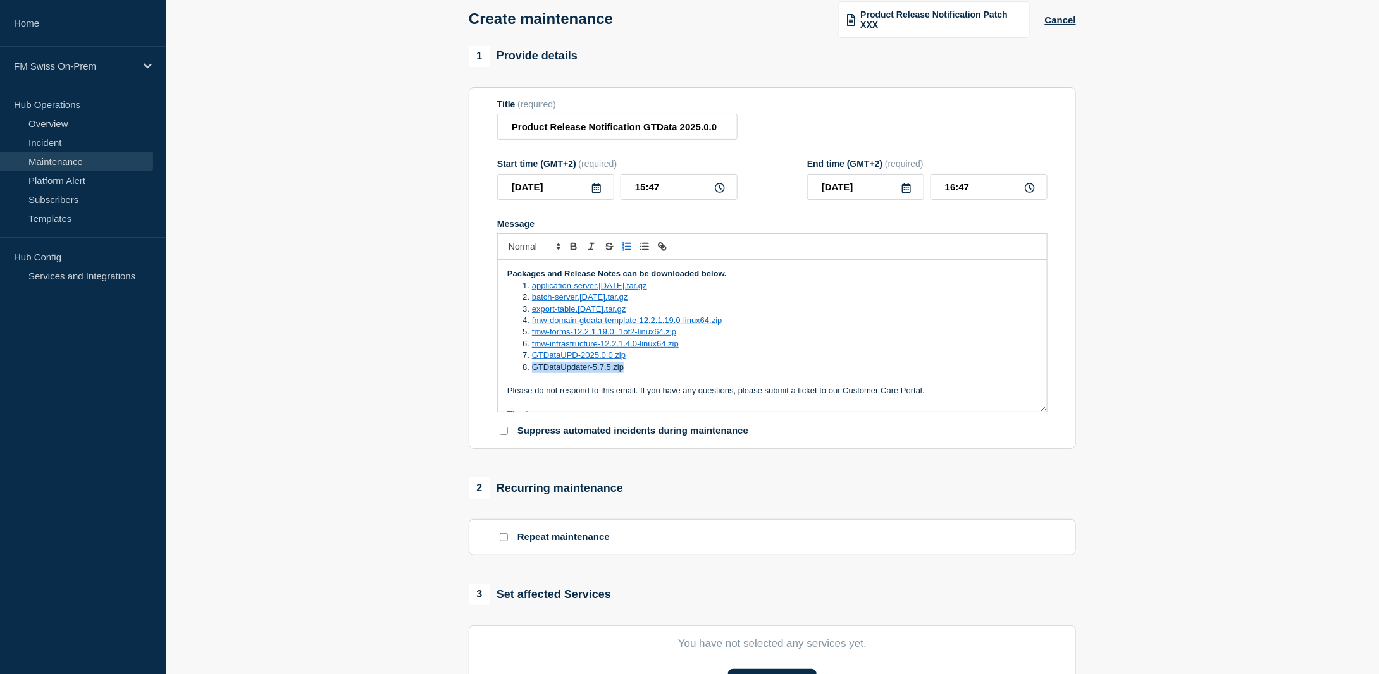
drag, startPoint x: 630, startPoint y: 368, endPoint x: 532, endPoint y: 374, distance: 97.6
click at [532, 373] on li "GTDataUpdater-5.7.5.zip" at bounding box center [779, 367] width 518 height 11
click at [663, 249] on icon "Toggle link" at bounding box center [664, 248] width 4 height 4
paste input "https://bottomline.thruinc.net/Publishing/Link.aspx?LinkID=1NTIU7TOC3KHG"
click at [657, 391] on link at bounding box center [653, 390] width 29 height 9
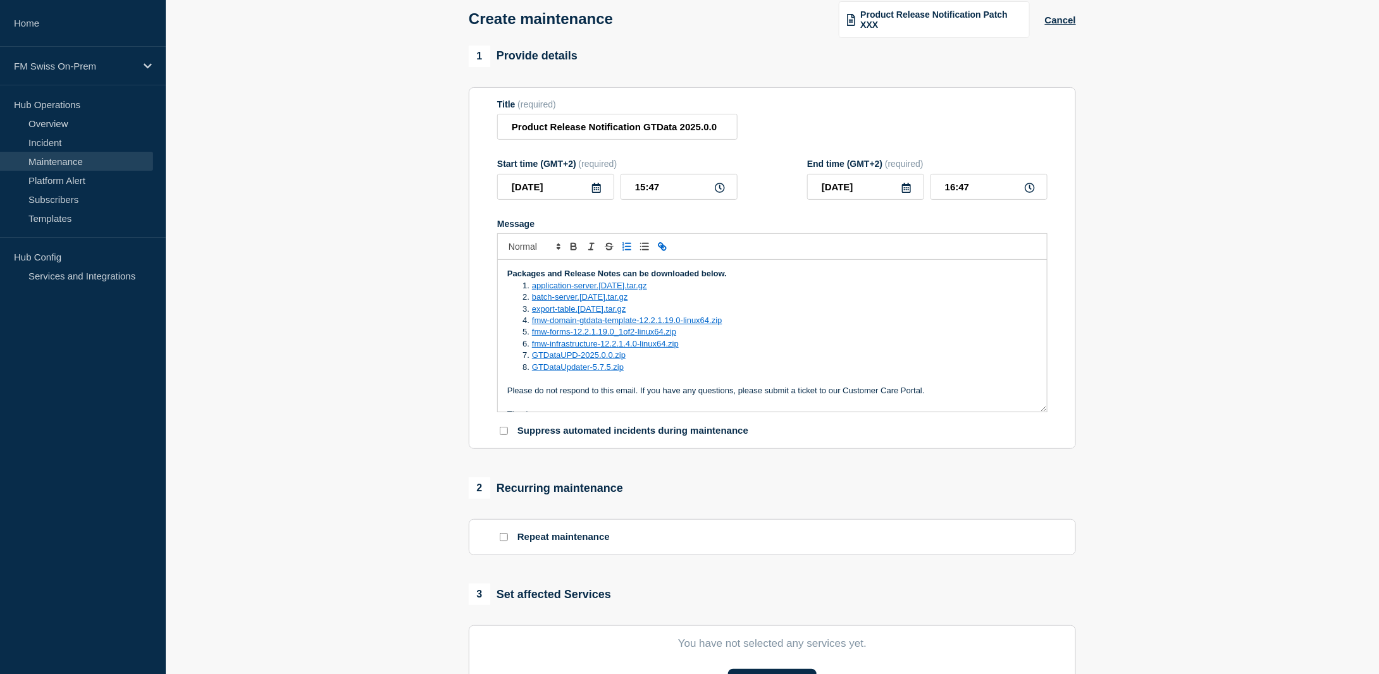
click at [653, 369] on li "GTDataUpdater-5.7.5.zip" at bounding box center [779, 367] width 518 height 11
drag, startPoint x: 649, startPoint y: 381, endPoint x: 533, endPoint y: 387, distance: 115.9
click at [533, 385] on li "opatch-13.9.4.2.14-opatch.zip" at bounding box center [779, 378] width 518 height 11
click at [663, 246] on icon "Toggle link" at bounding box center [662, 246] width 11 height 11
paste input "https://bottomline.thruinc.net/Publishing/Link.aspx?LinkID=39G0G5MR38DCE"
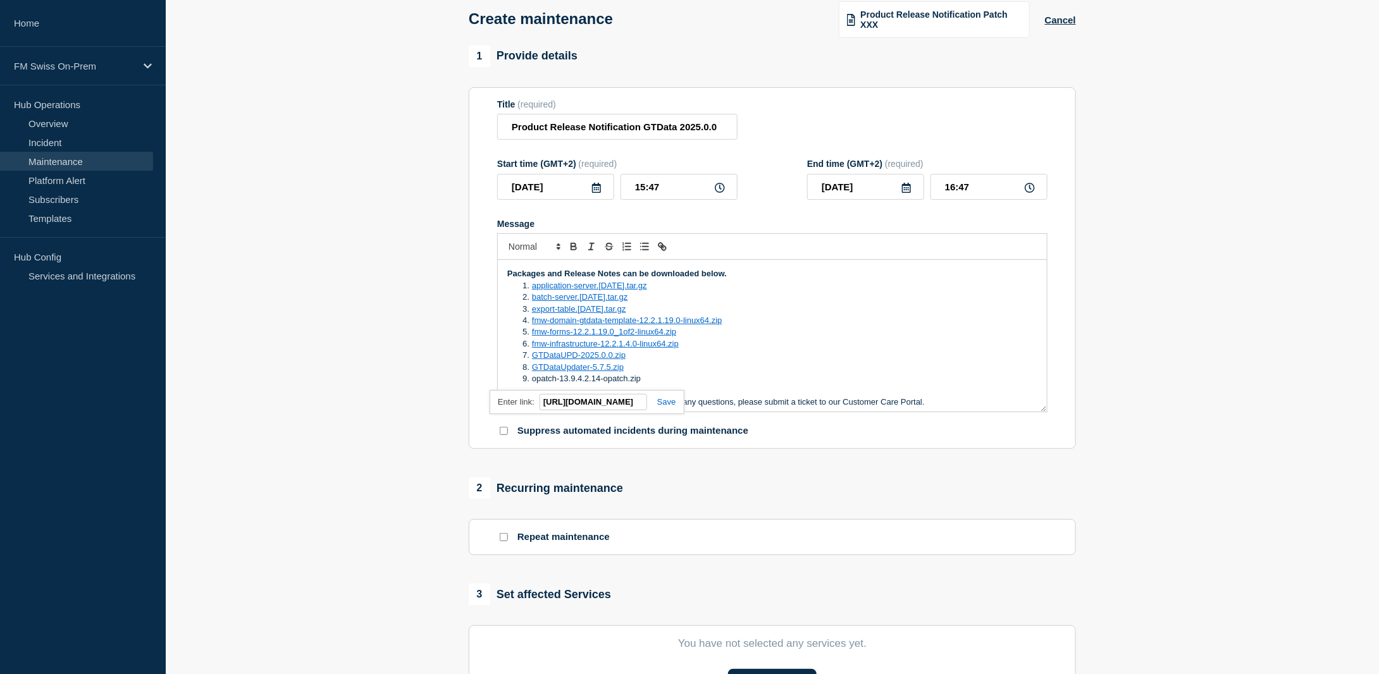
click at [664, 403] on link at bounding box center [661, 401] width 29 height 9
click at [663, 382] on li "opatch-13.9.4.2.14-opatch.zip" at bounding box center [779, 378] width 518 height 11
drag, startPoint x: 604, startPoint y: 394, endPoint x: 531, endPoint y: 397, distance: 72.2
click at [531, 397] on li "php-8.3.0.tar.gz" at bounding box center [779, 390] width 518 height 11
click at [660, 245] on icon "Toggle link" at bounding box center [662, 246] width 11 height 11
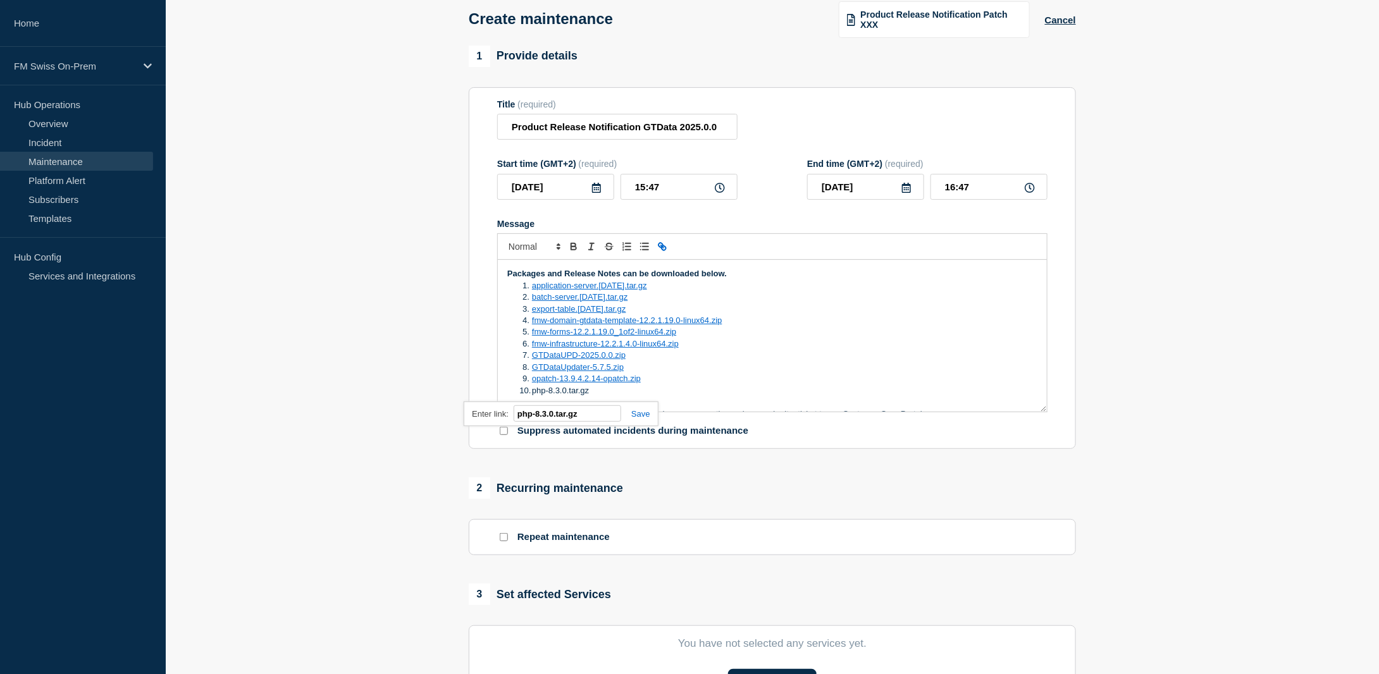
paste input "https://bottomline.thruinc.net/Publishing/Link.aspx?LinkID=2S1ZOXTHWF2KG"
click at [637, 414] on link at bounding box center [635, 413] width 29 height 9
click at [639, 403] on p "Message" at bounding box center [772, 402] width 530 height 11
click at [639, 397] on li "php-8.3.0.tar.gz" at bounding box center [779, 390] width 518 height 11
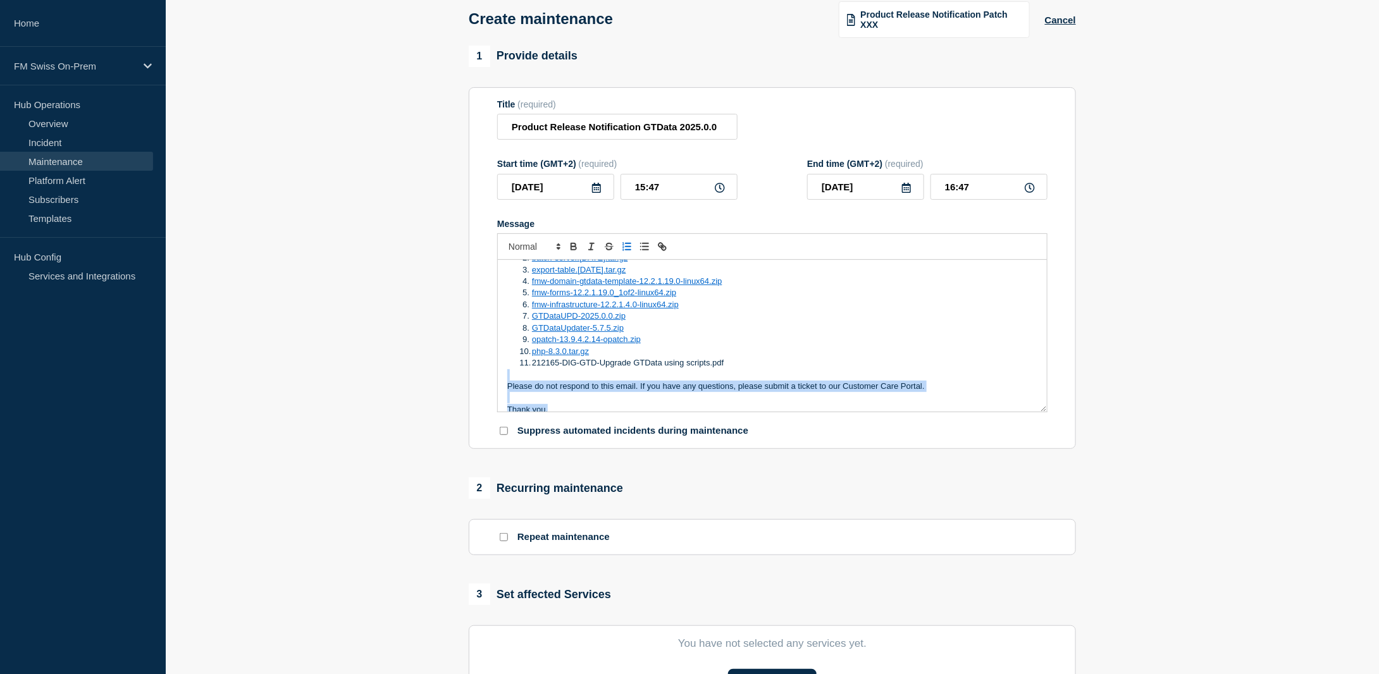
scroll to position [180, 0]
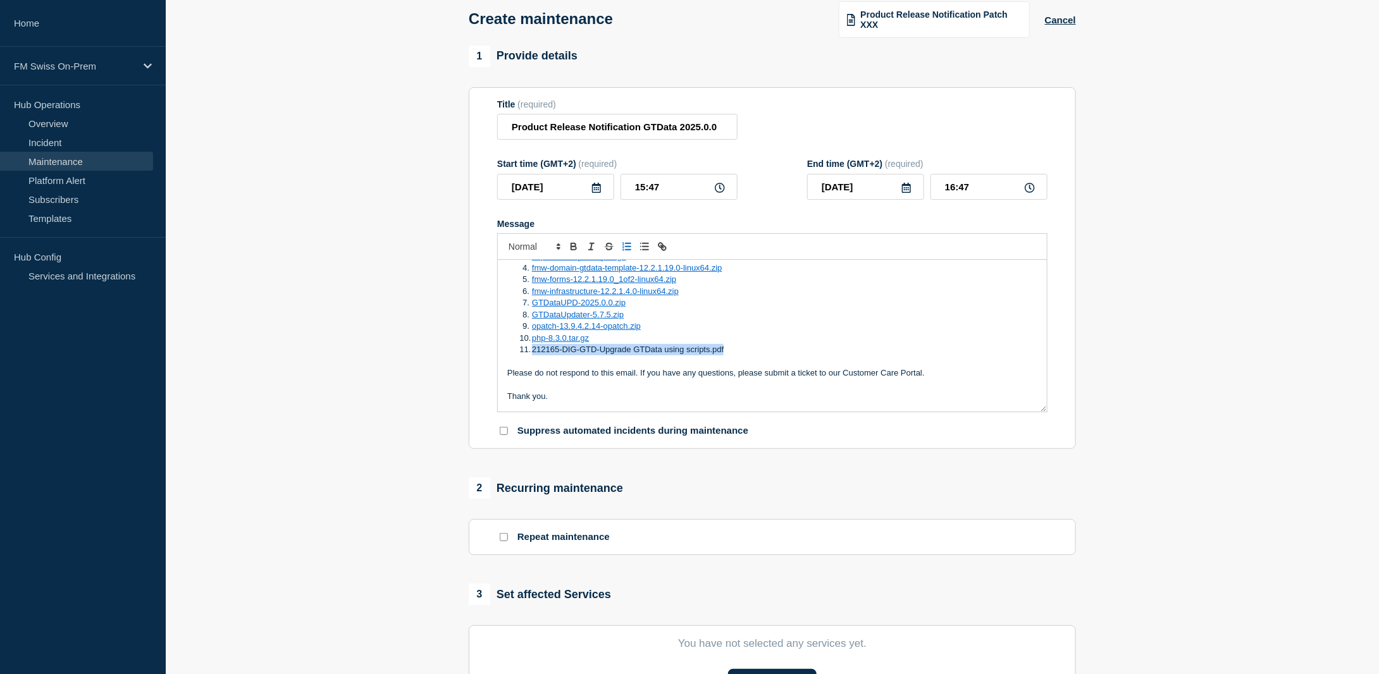
drag, startPoint x: 738, startPoint y: 403, endPoint x: 530, endPoint y: 356, distance: 213.5
click at [530, 356] on li "212165-DIG-GTD-Upgrade GTData using scripts.pdf" at bounding box center [779, 349] width 518 height 11
click at [661, 247] on icon "Toggle link" at bounding box center [661, 245] width 4 height 4
paste input "https://bottomline.thruinc.net/Publishing/Link.aspx?LinkID=0GQT615TLA540"
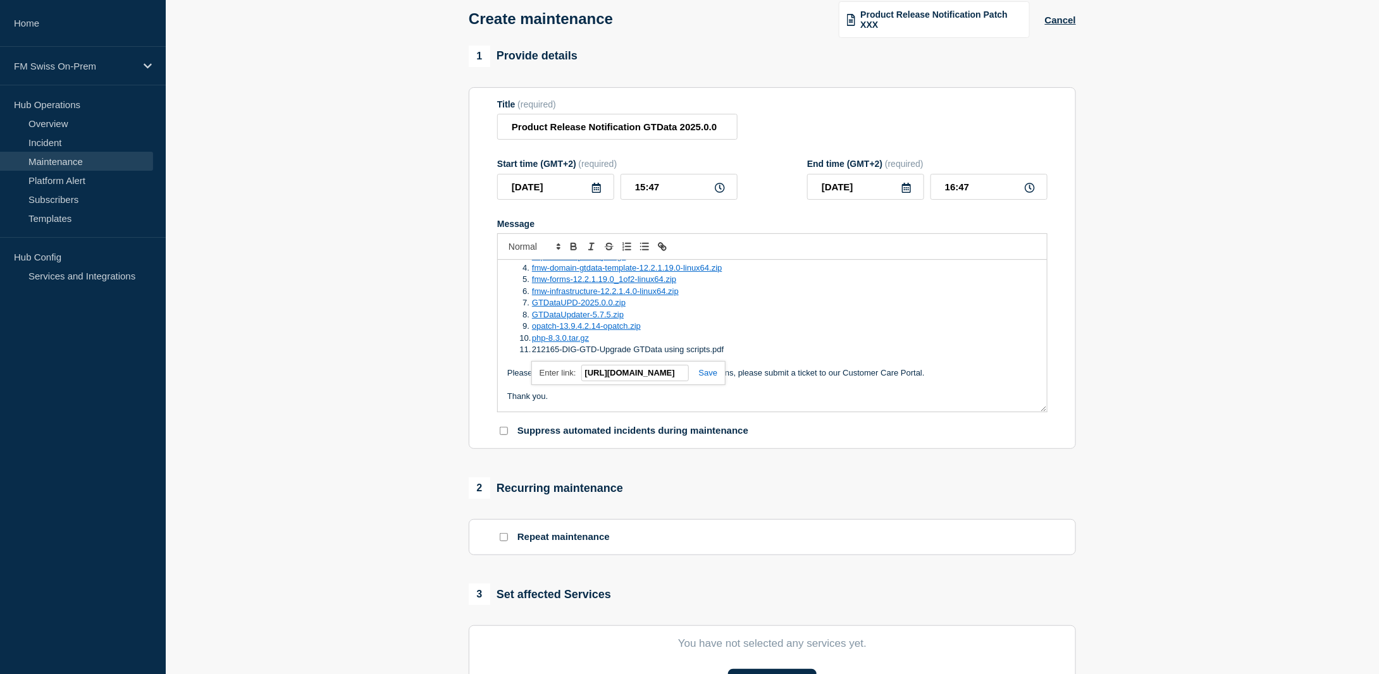
click at [705, 376] on link at bounding box center [703, 372] width 29 height 9
click at [735, 351] on li "212165-DIG-GTD-Upgrade GTData using scripts.pdf" at bounding box center [779, 349] width 518 height 11
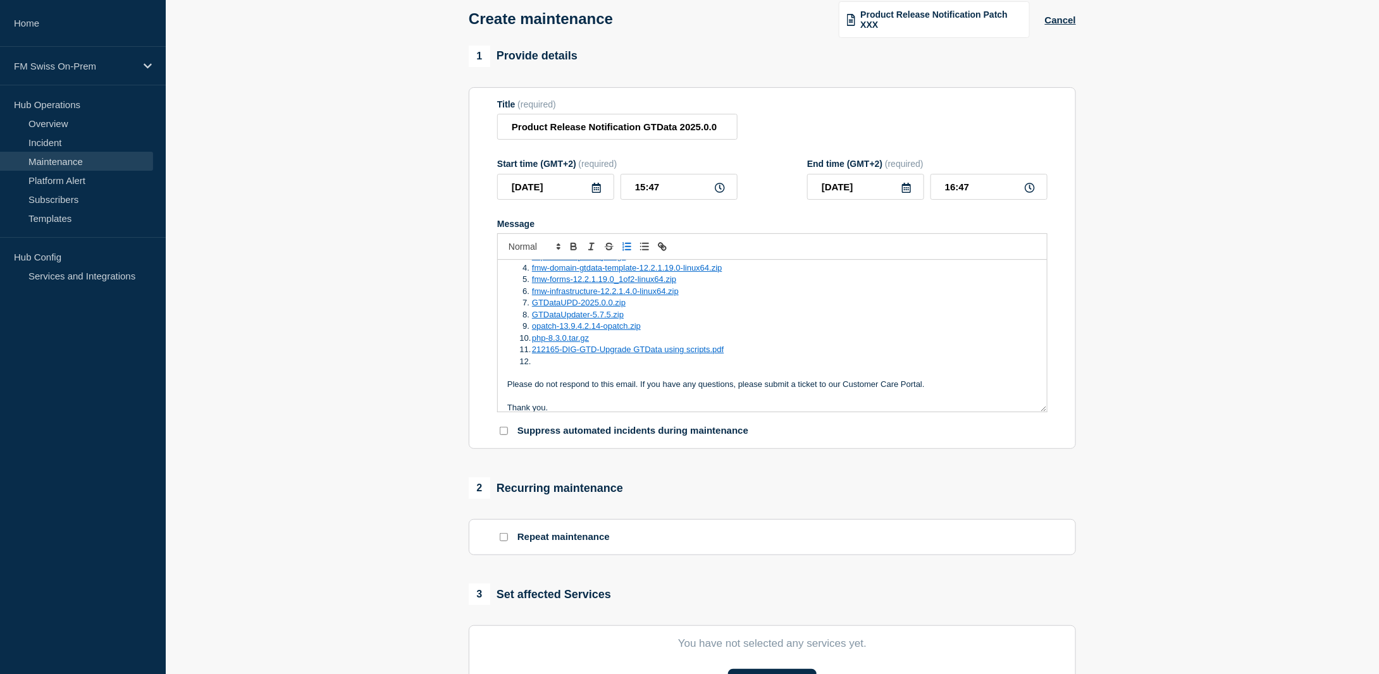
click at [540, 360] on li "Message" at bounding box center [779, 361] width 518 height 11
drag, startPoint x: 662, startPoint y: 363, endPoint x: 533, endPoint y: 362, distance: 129.7
click at [533, 362] on li "RLN-GTData-Kernel-2025.0.0.pdf" at bounding box center [779, 361] width 518 height 11
click at [657, 245] on icon "Toggle link" at bounding box center [662, 246] width 11 height 11
paste input "https://bottomline.thruinc.net/Publishing/Link.aspx?LinkID=2U168RTNYUJMM"
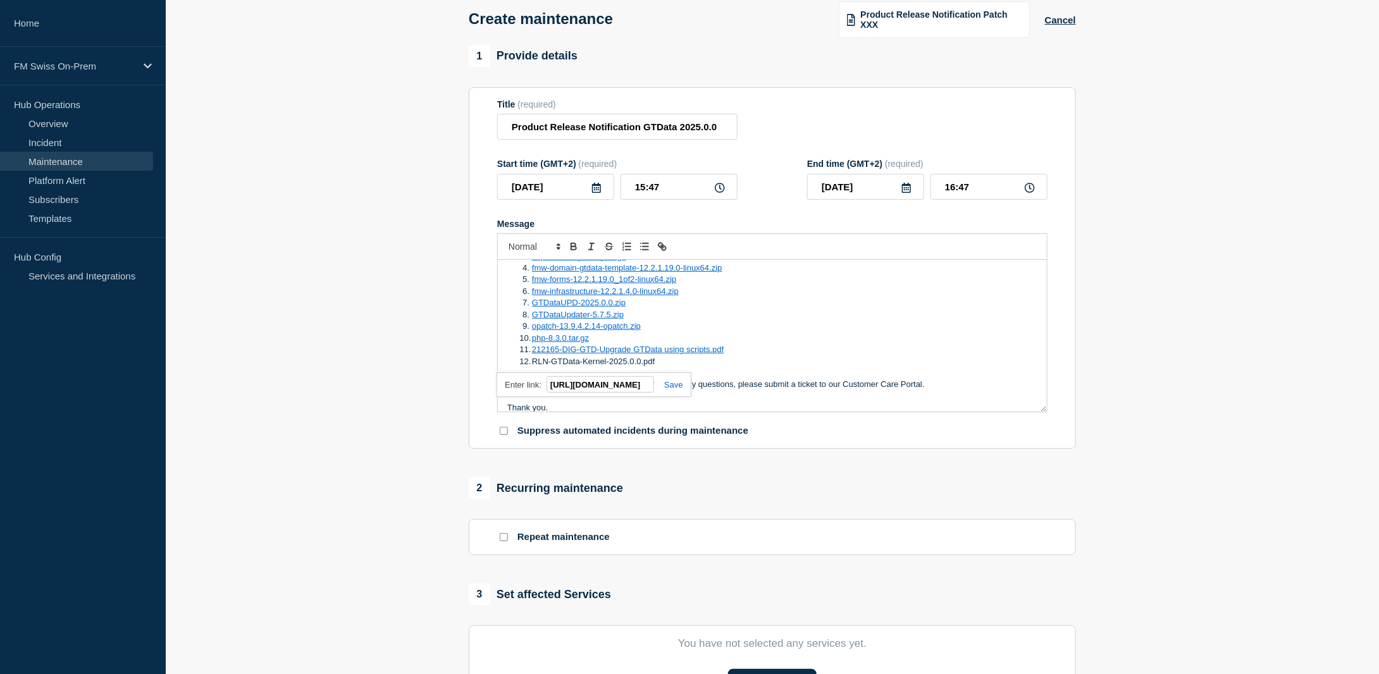
scroll to position [0, 204]
type input "https://bottomline.thruinc.net/Publishing/Link.aspx?LinkID=2U168RTNYUJMM"
click at [674, 381] on div "https://bottomline.thruinc.net/Publishing/Link.aspx?LinkID=2U168RTNYUJMM" at bounding box center [594, 385] width 194 height 25
click at [678, 387] on link at bounding box center [668, 384] width 29 height 9
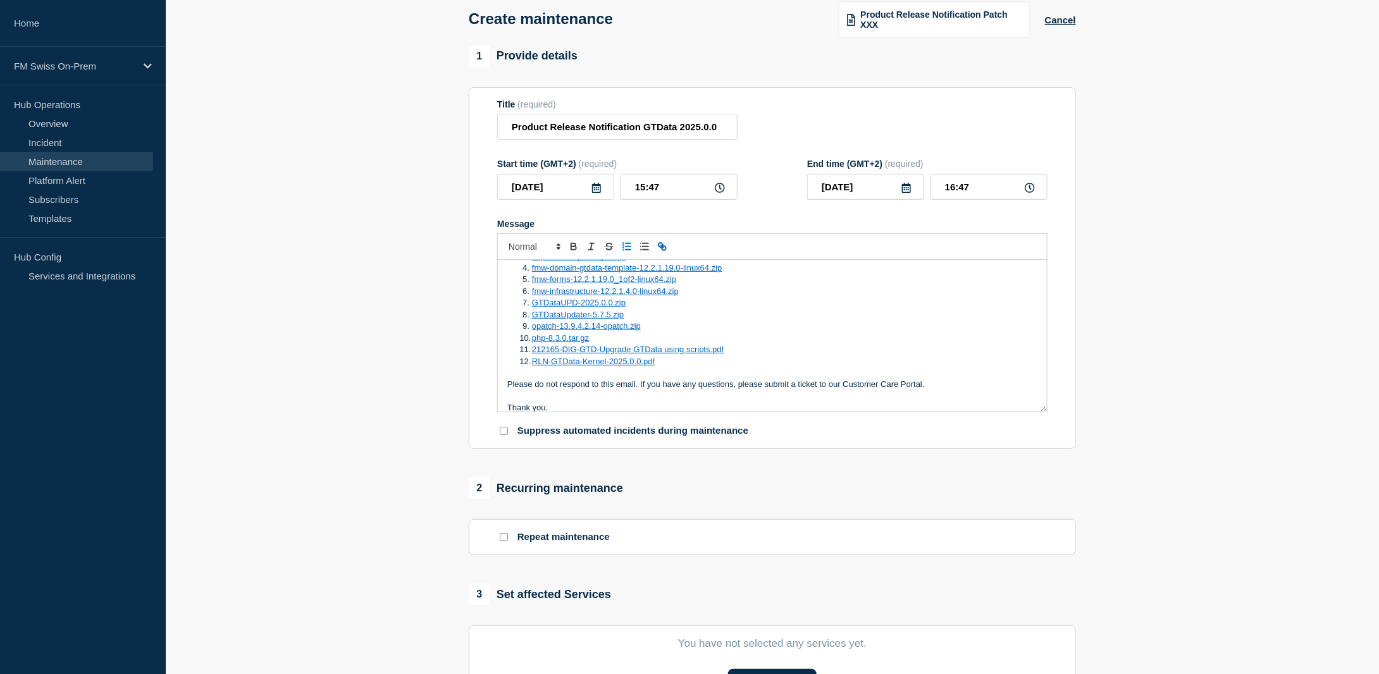
click at [785, 330] on li "opatch-13.9.4.2.14-opatch.zip" at bounding box center [779, 326] width 518 height 11
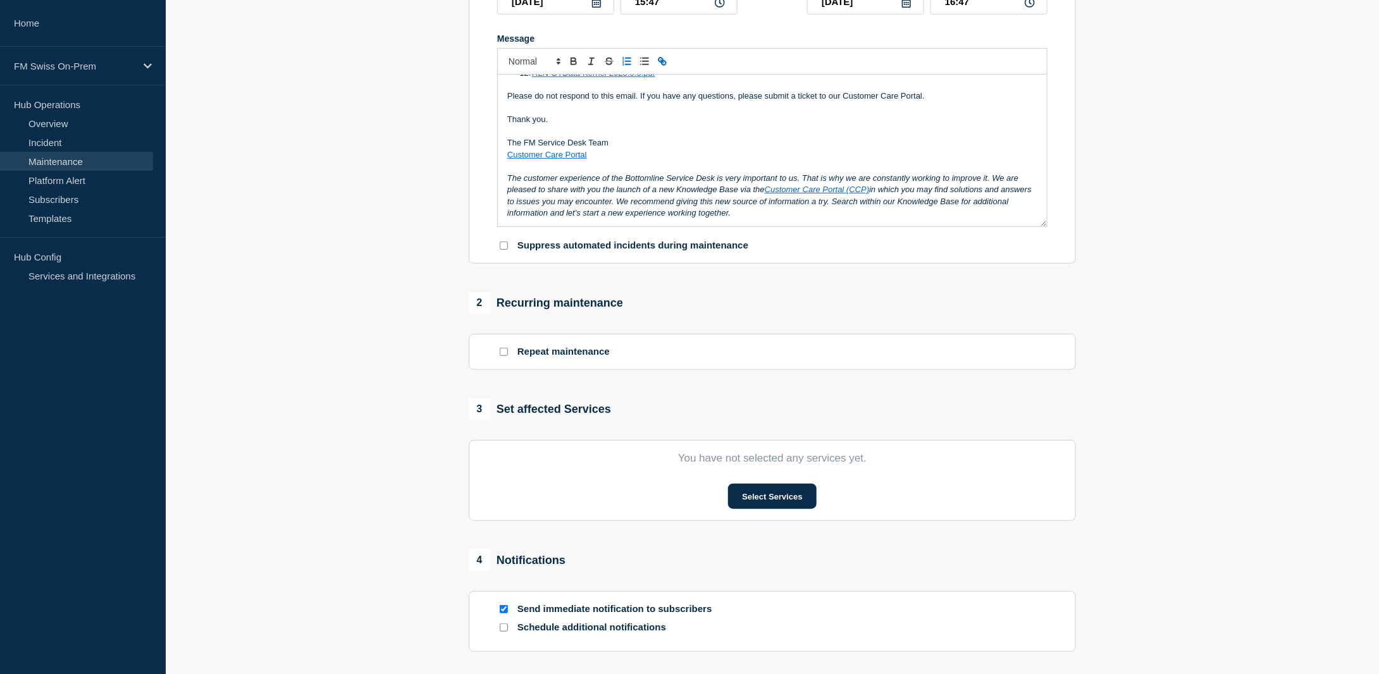
scroll to position [316, 0]
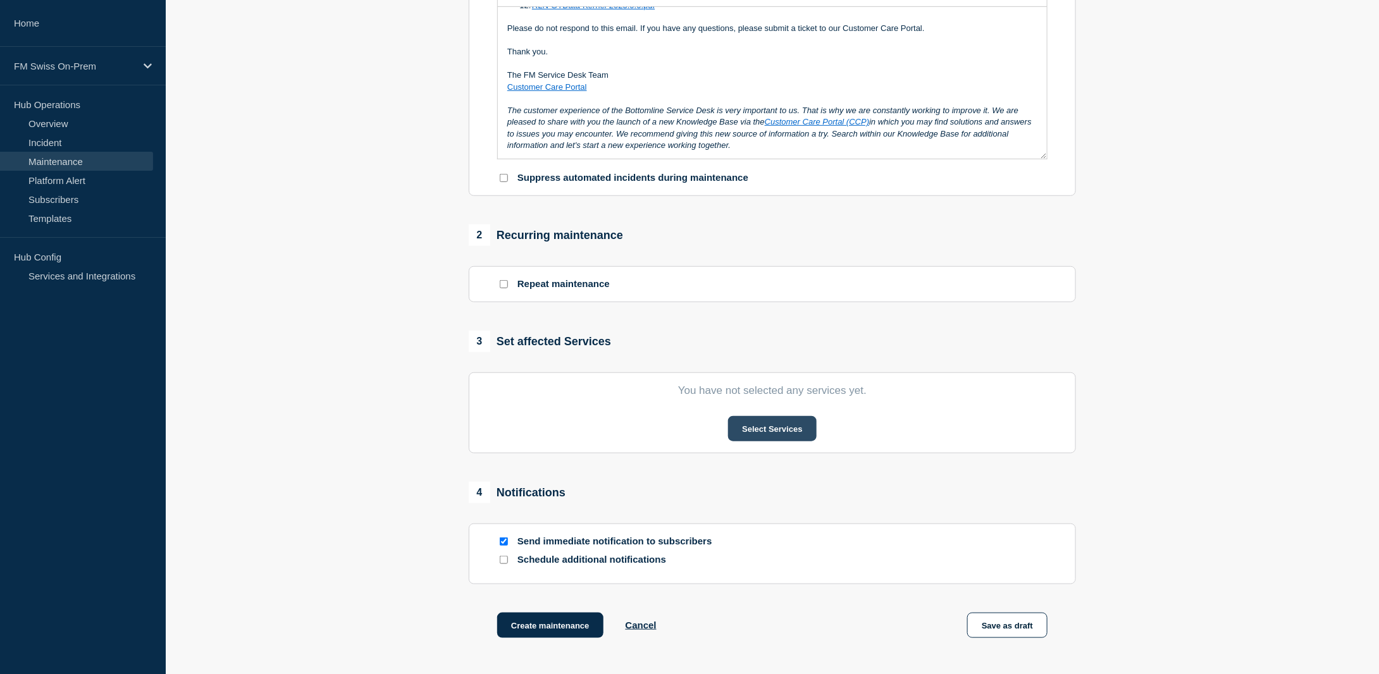
click at [771, 435] on button "Select Services" at bounding box center [772, 428] width 88 height 25
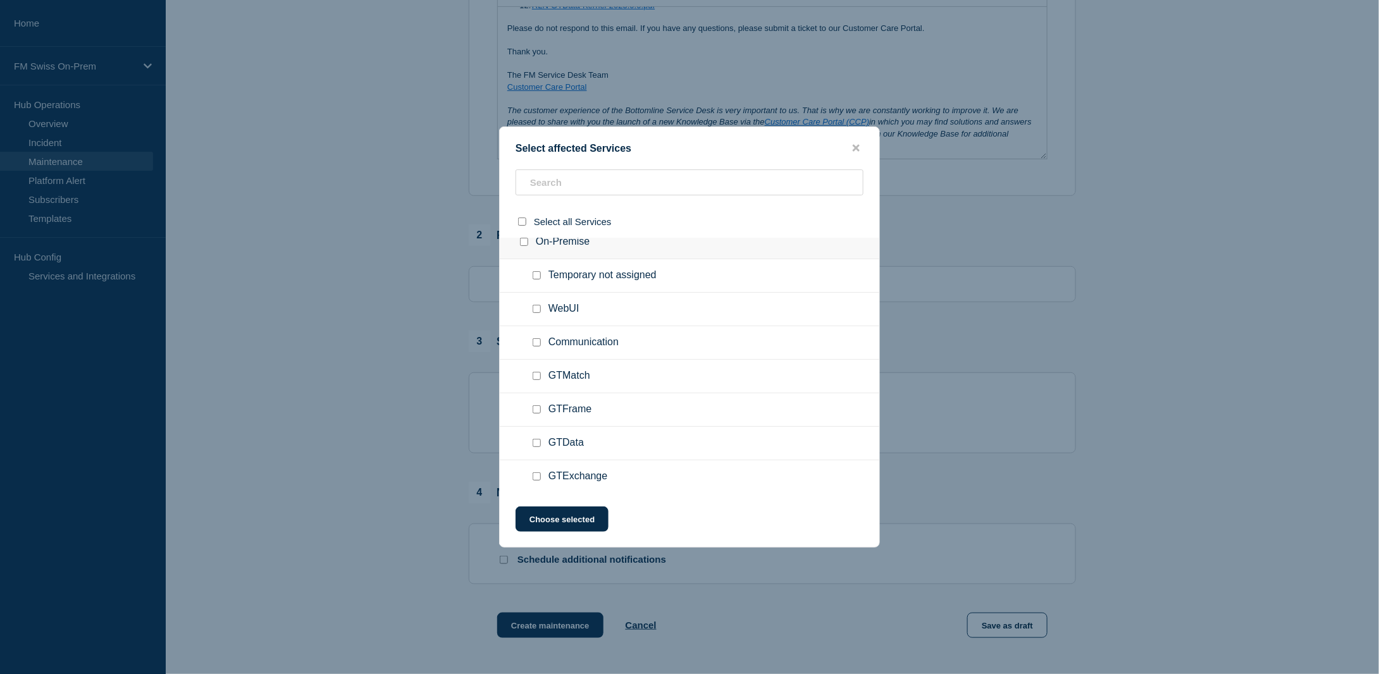
scroll to position [113, 0]
click at [537, 409] on input "GTData checkbox" at bounding box center [537, 410] width 8 height 8
checkbox input "true"
click at [550, 516] on button "Choose selected" at bounding box center [562, 519] width 93 height 25
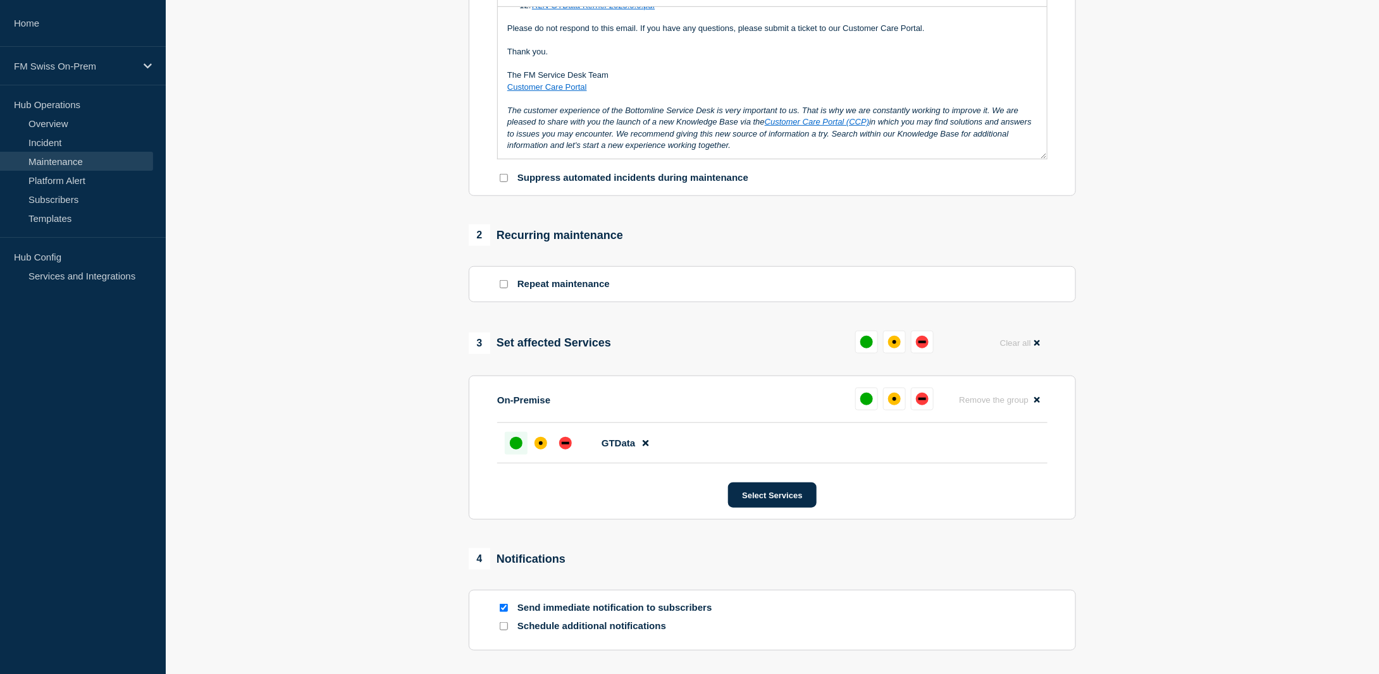
click at [515, 447] on div "up" at bounding box center [516, 443] width 13 height 13
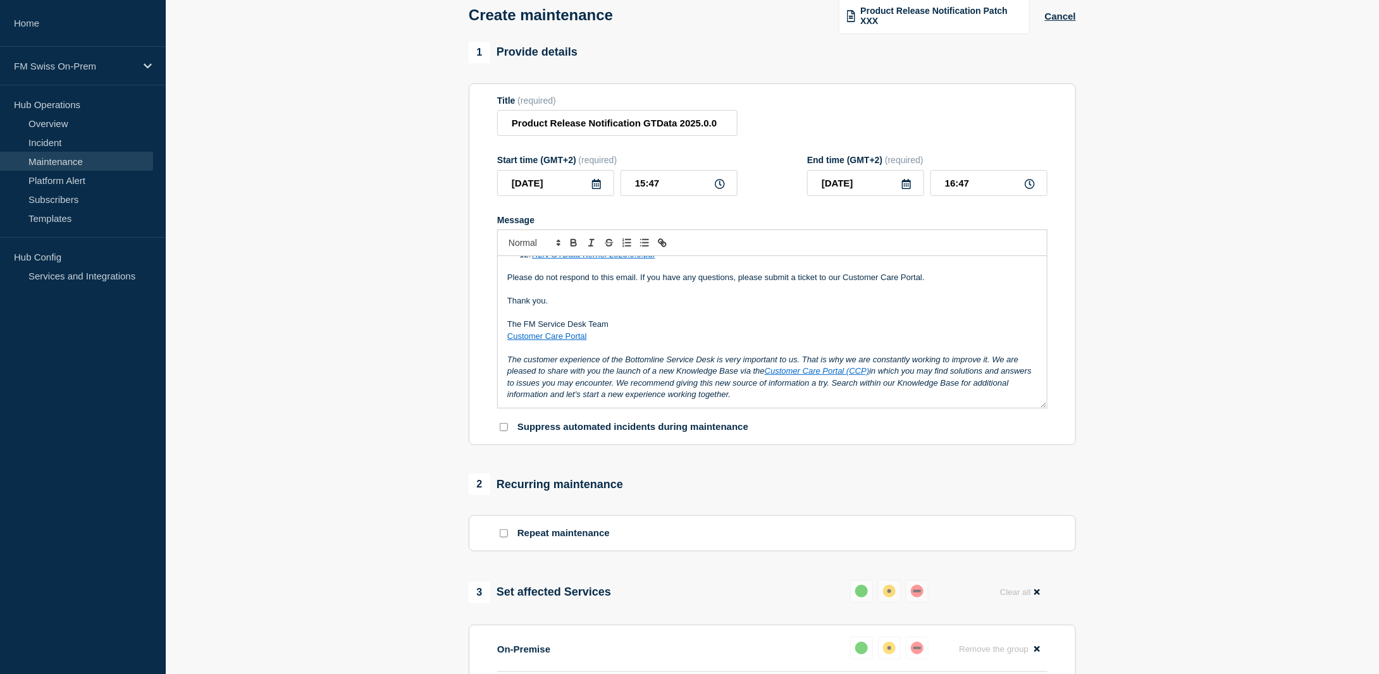
scroll to position [0, 0]
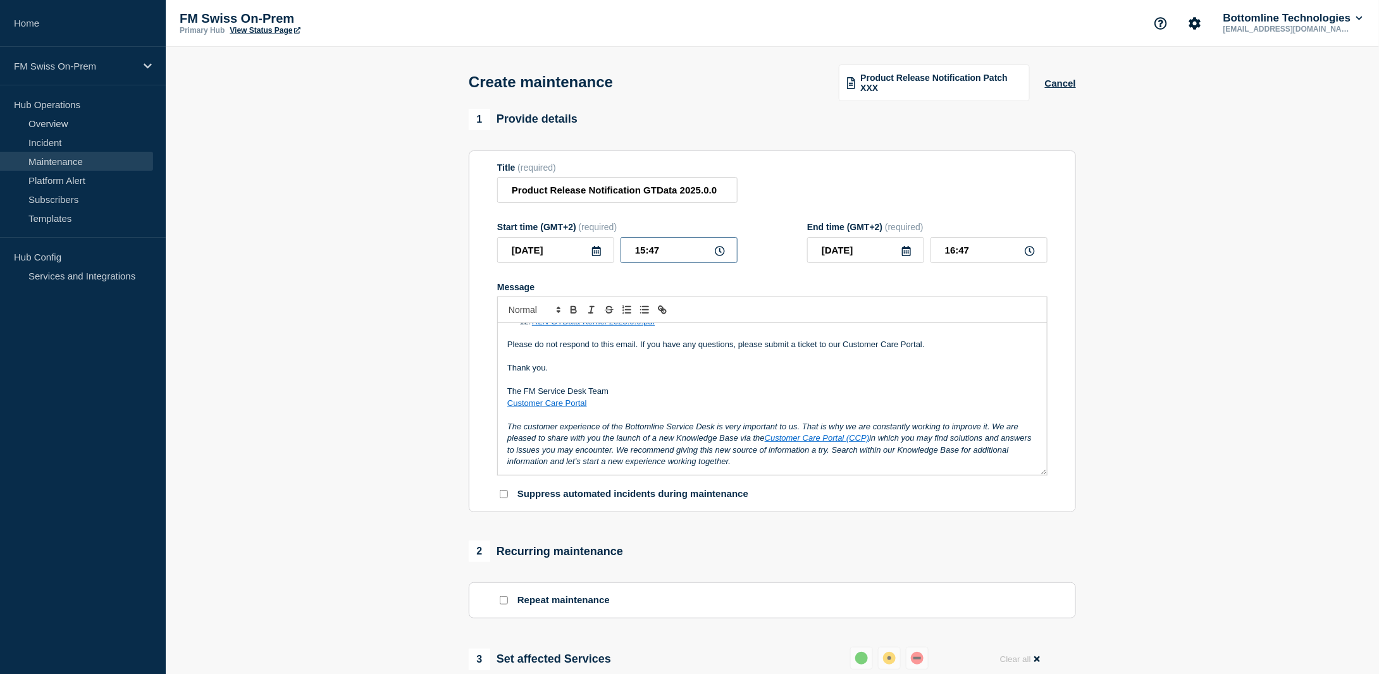
click at [679, 254] on input "15:47" at bounding box center [679, 250] width 117 height 26
type input "16:04"
click at [982, 253] on input "17:04" at bounding box center [989, 250] width 117 height 26
click at [957, 251] on input "17:06" at bounding box center [989, 250] width 117 height 26
type input "16:06"
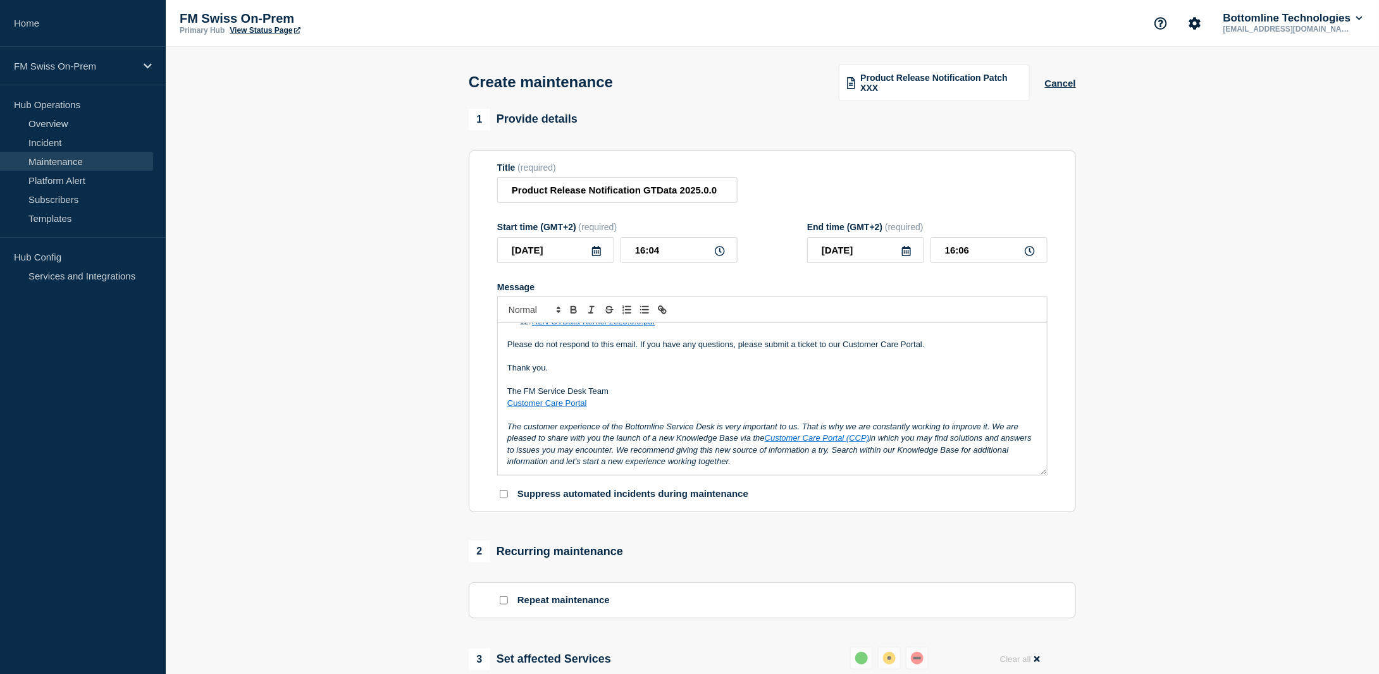
click at [1187, 263] on section "1 Provide details Title (required) Product Release Notification GTData 2025.0.0…" at bounding box center [773, 581] width 1214 height 945
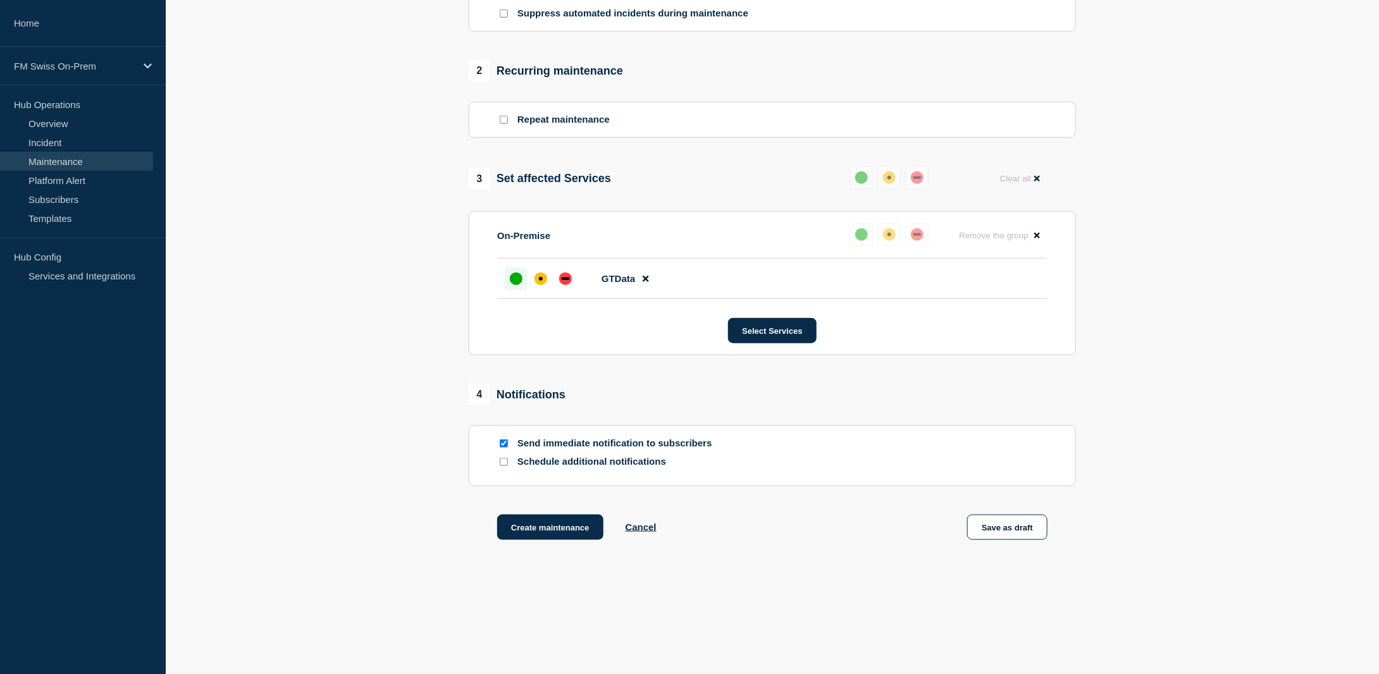
scroll to position [494, 0]
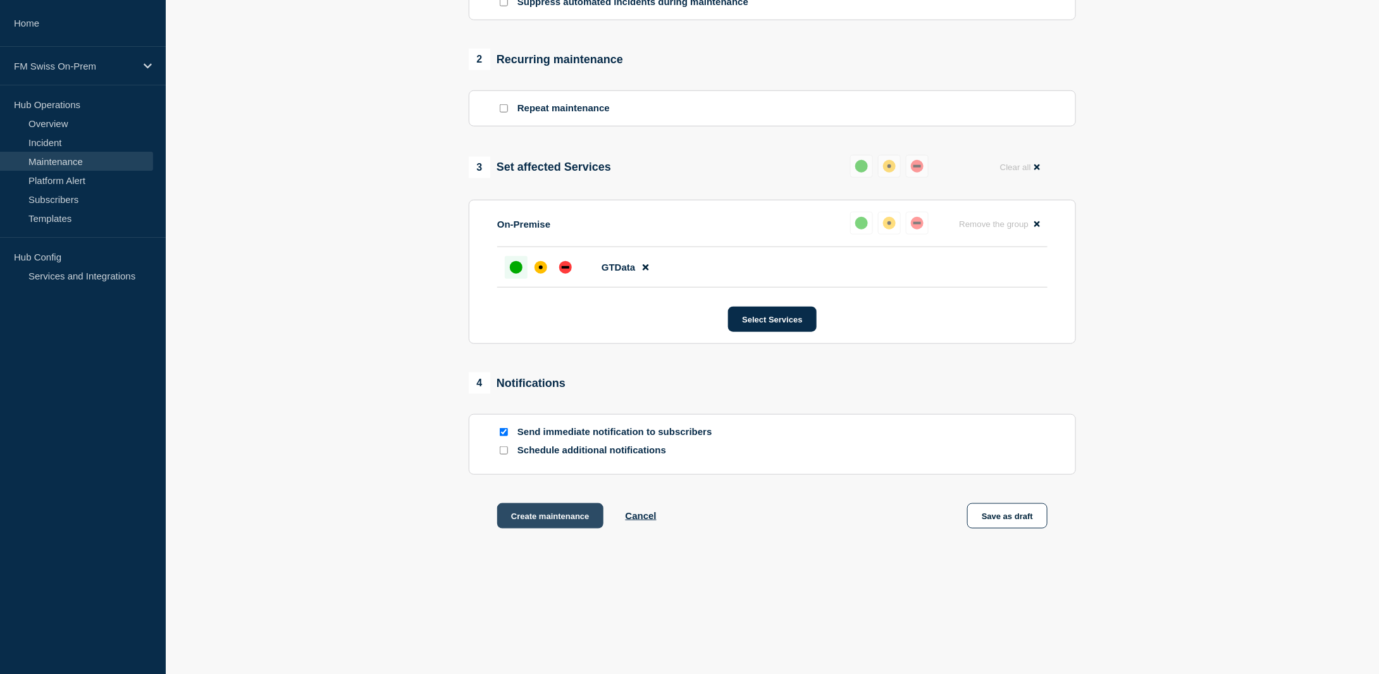
click at [525, 516] on button "Create maintenance" at bounding box center [550, 516] width 106 height 25
